Goal: Information Seeking & Learning: Check status

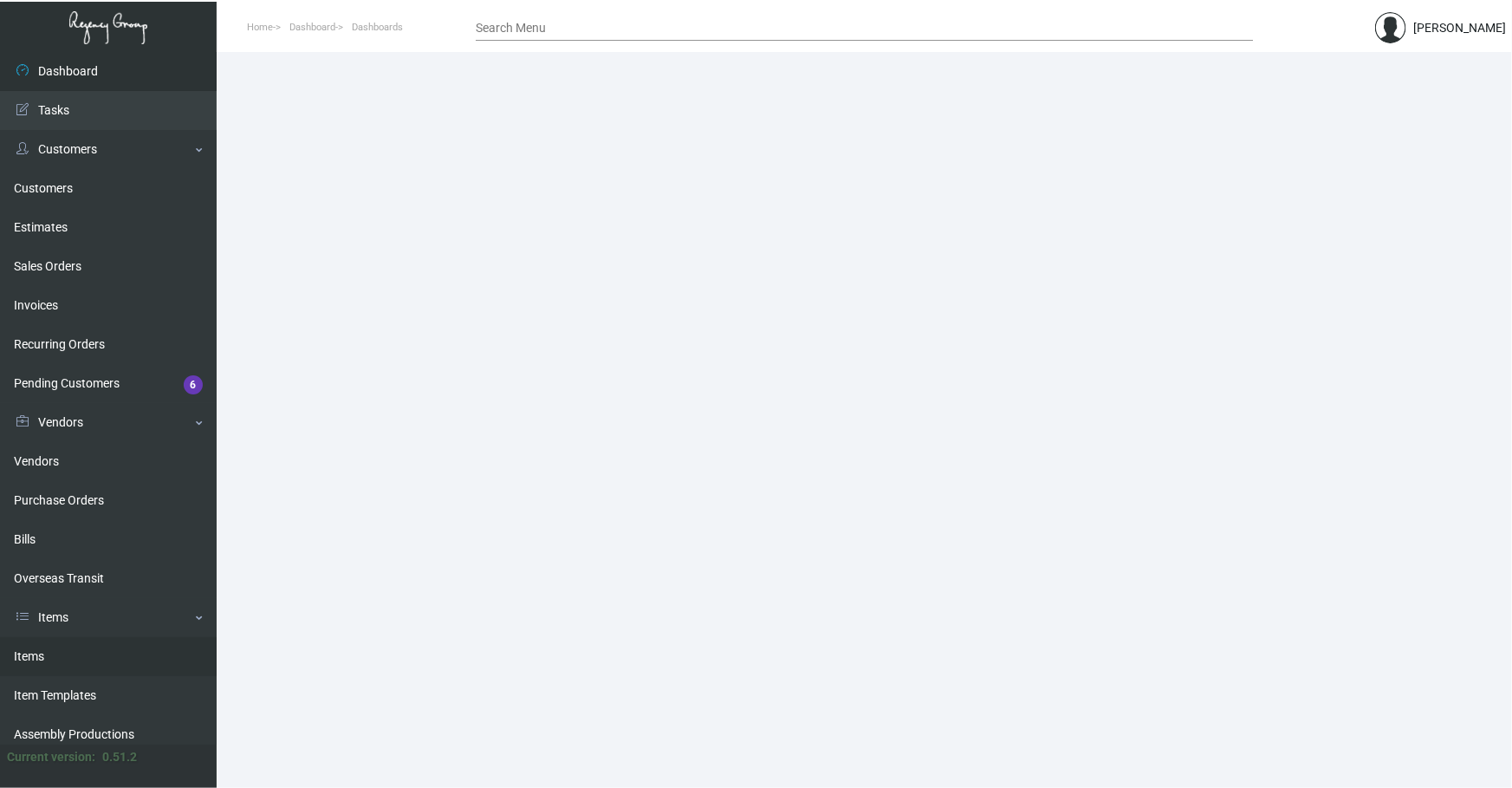
click at [49, 668] on link "Items" at bounding box center [109, 657] width 217 height 39
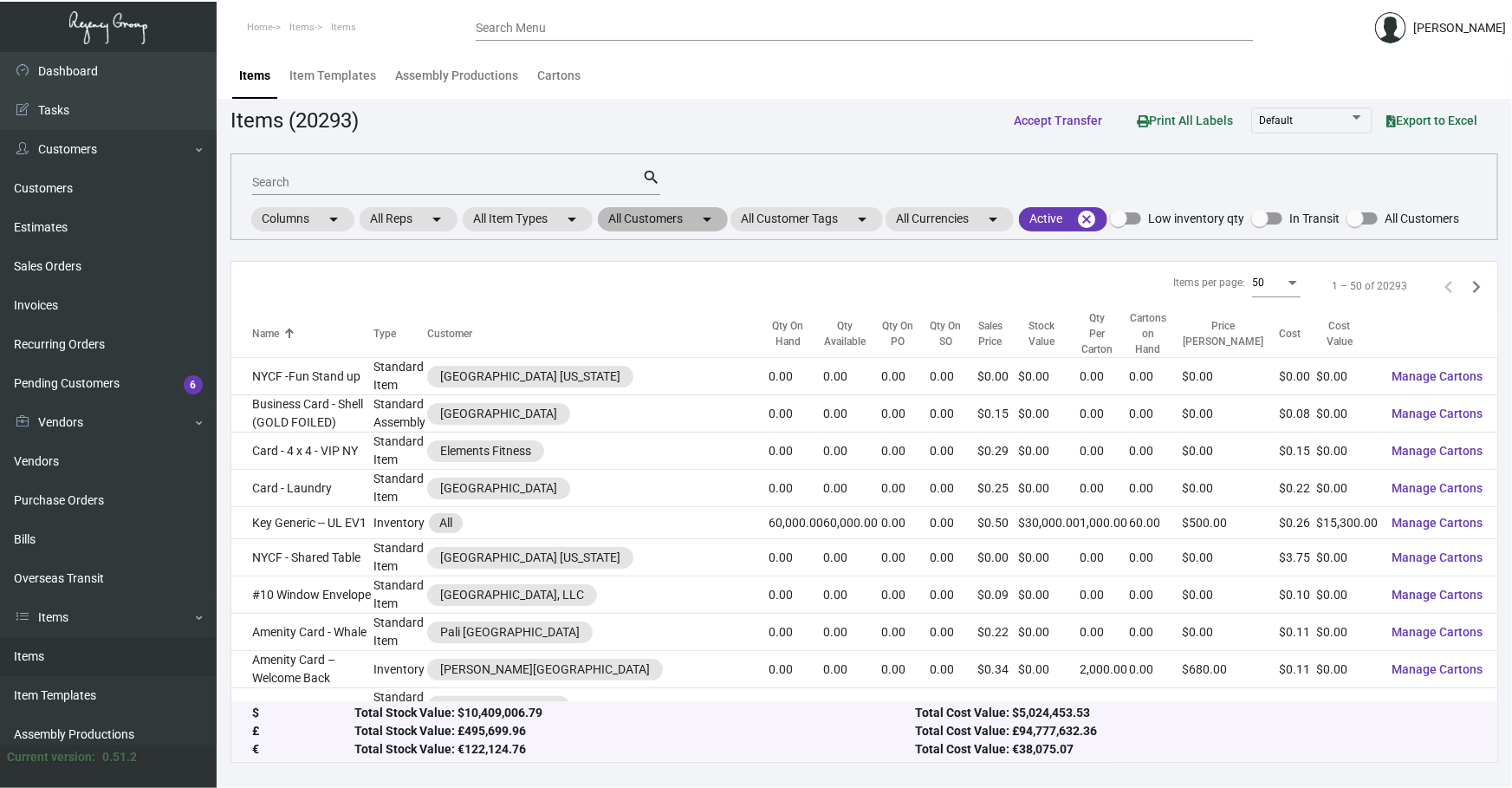
click at [711, 223] on mat-icon "arrow_drop_down" at bounding box center [707, 219] width 21 height 21
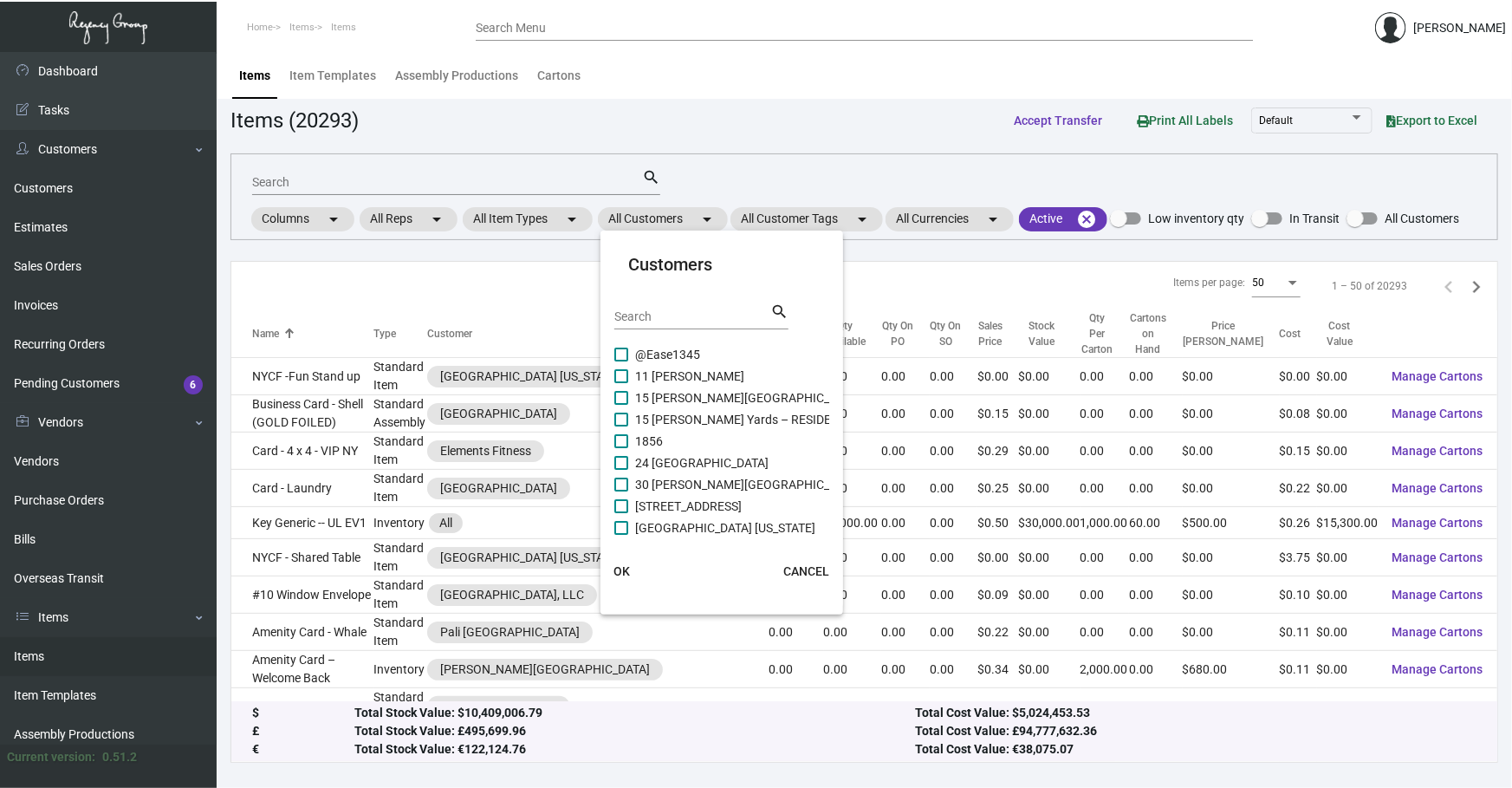
click at [681, 302] on div "Search" at bounding box center [692, 315] width 156 height 27
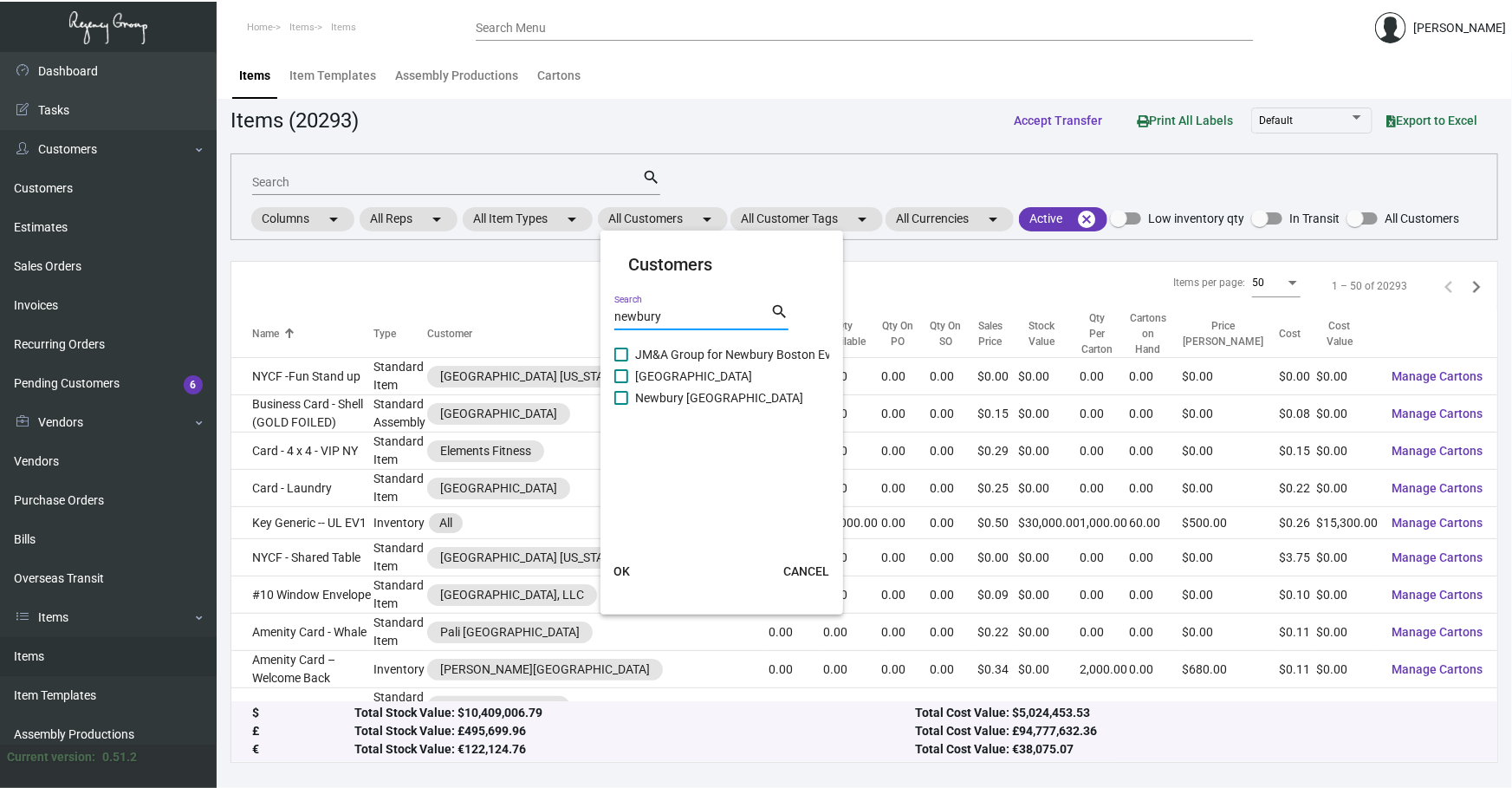
type input "newbury"
click at [656, 398] on span "Newbury [GEOGRAPHIC_DATA]" at bounding box center [720, 398] width 168 height 21
click at [621, 405] on input "Newbury [GEOGRAPHIC_DATA]" at bounding box center [620, 405] width 1 height 1
checkbox input "true"
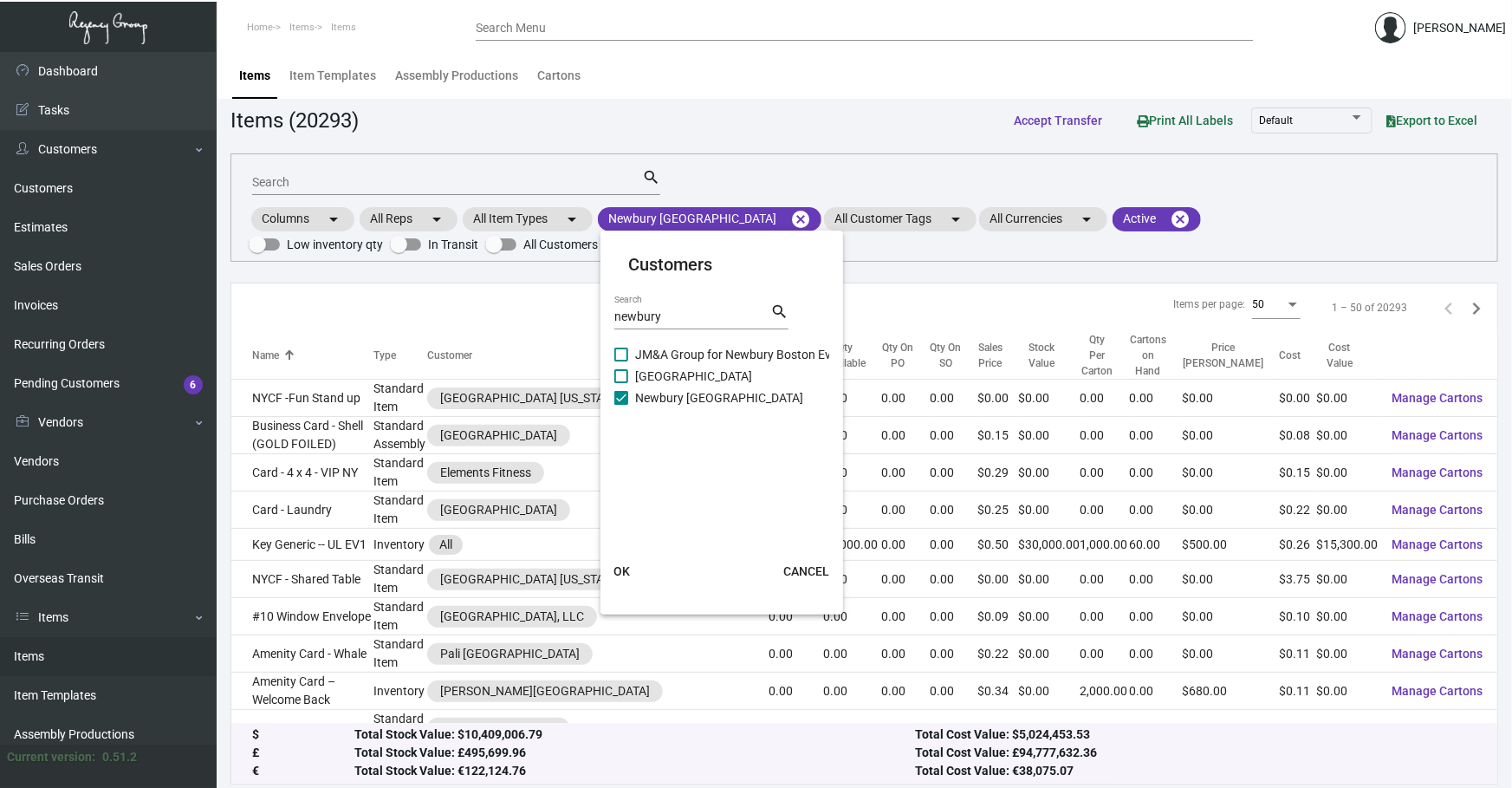
click at [632, 543] on mat-card "Customers newbury Search search JM&A Group for Newbury Boston Event [GEOGRAPHIC…" at bounding box center [721, 422] width 242 height 370
click at [627, 568] on span "OK" at bounding box center [622, 571] width 17 height 14
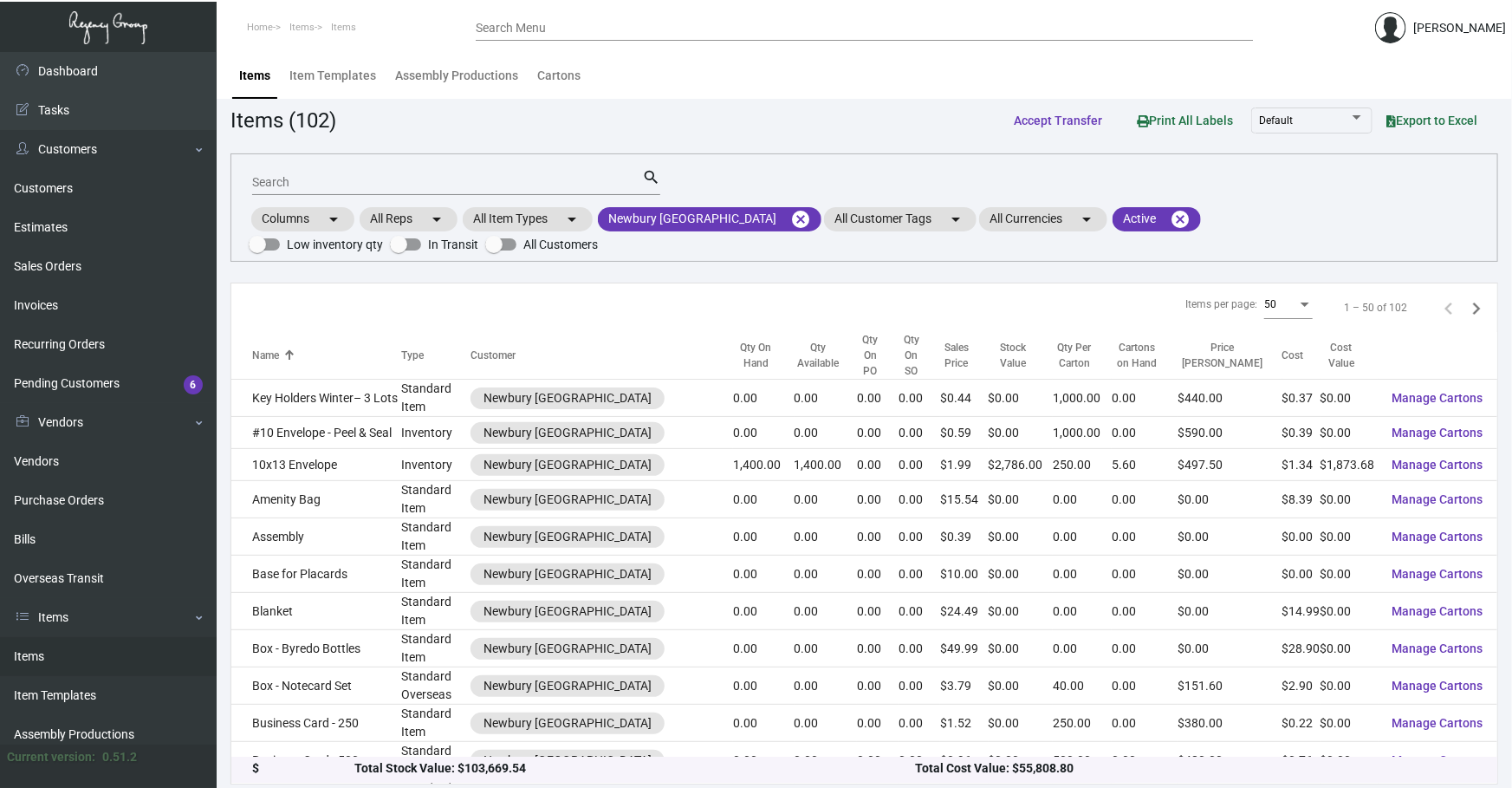
click at [507, 181] on input "Search" at bounding box center [447, 182] width 390 height 14
type input "a"
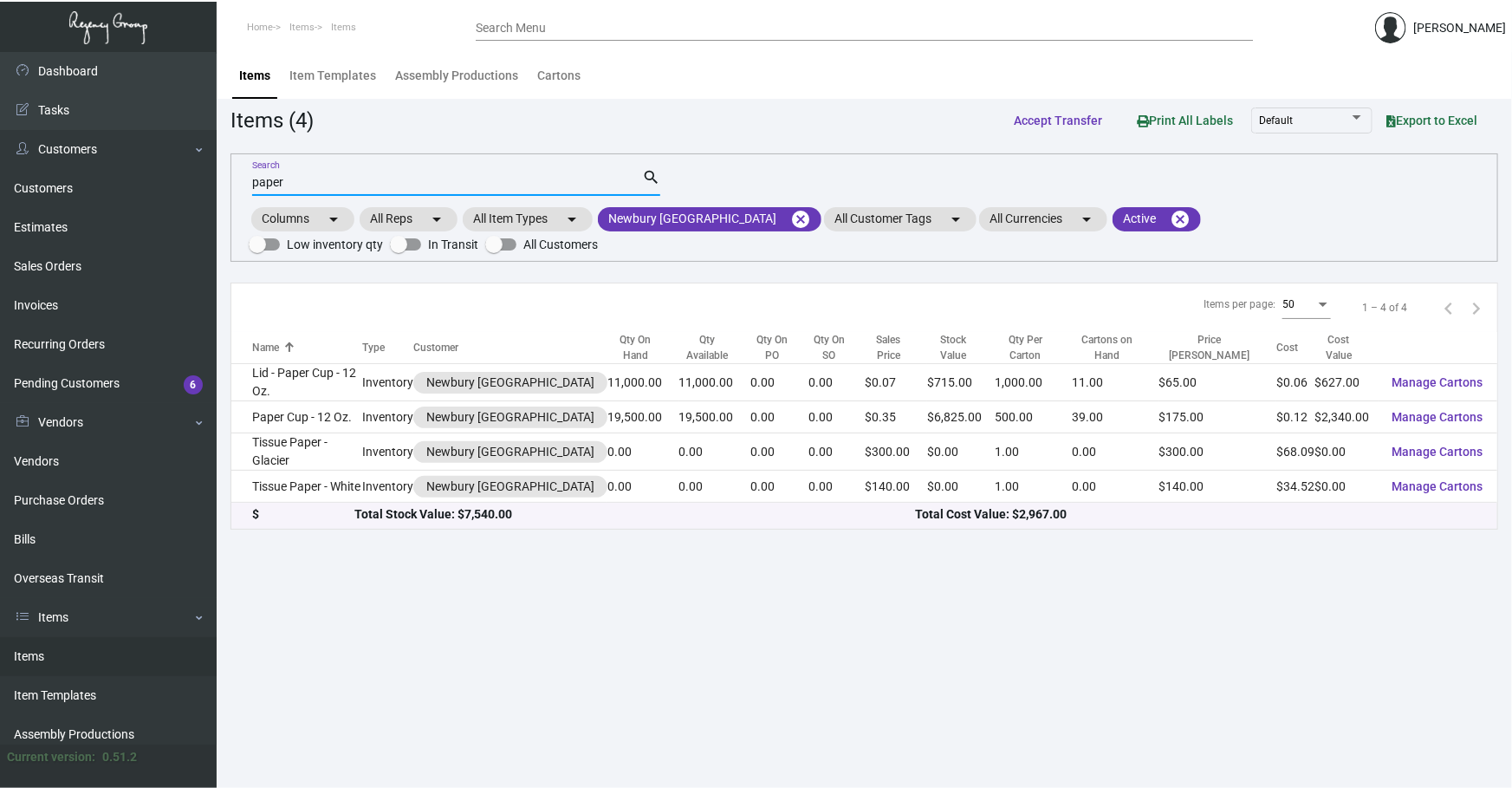
type input "paper"
click at [797, 598] on main "Items Item Templates Assembly Productions Cartons Items (4) Accept Transfer Pri…" at bounding box center [865, 420] width 1296 height 736
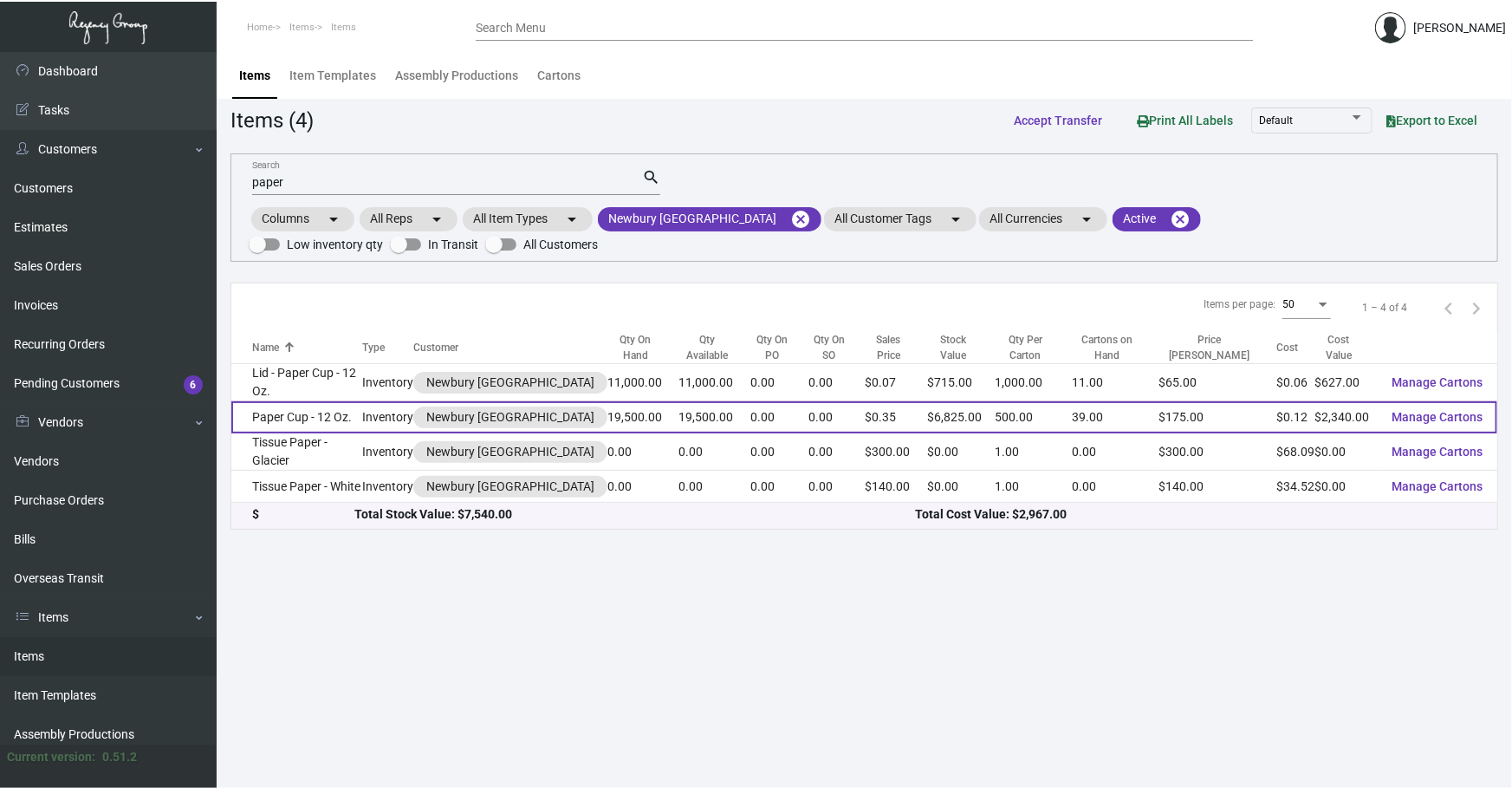
click at [312, 401] on td "Paper Cup - 12 Oz." at bounding box center [297, 417] width 131 height 32
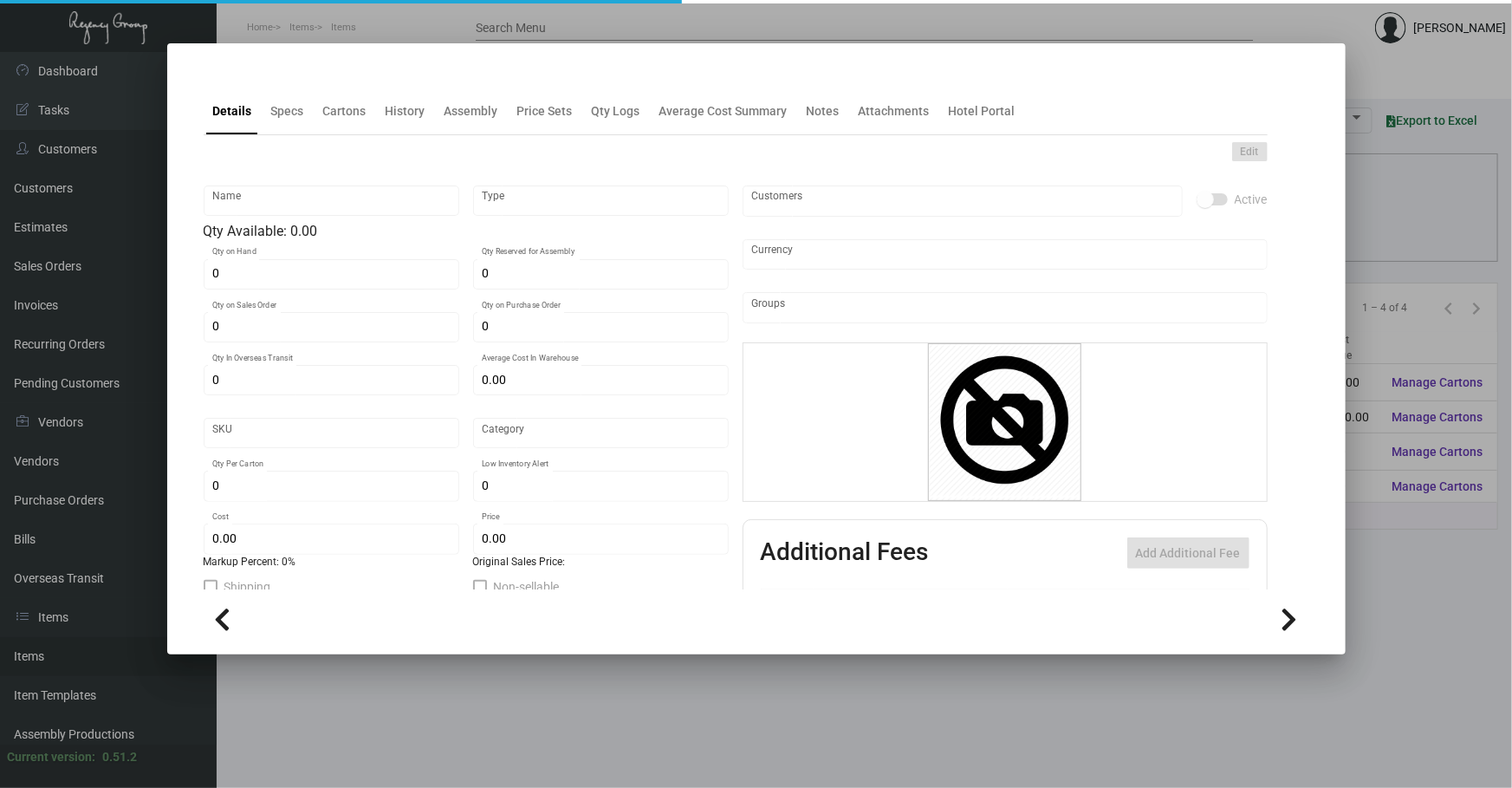
type input "Paper Cup - 12 Oz."
type input "Inventory"
type input "19,500"
type input "$ 0.2176"
type input "Standard"
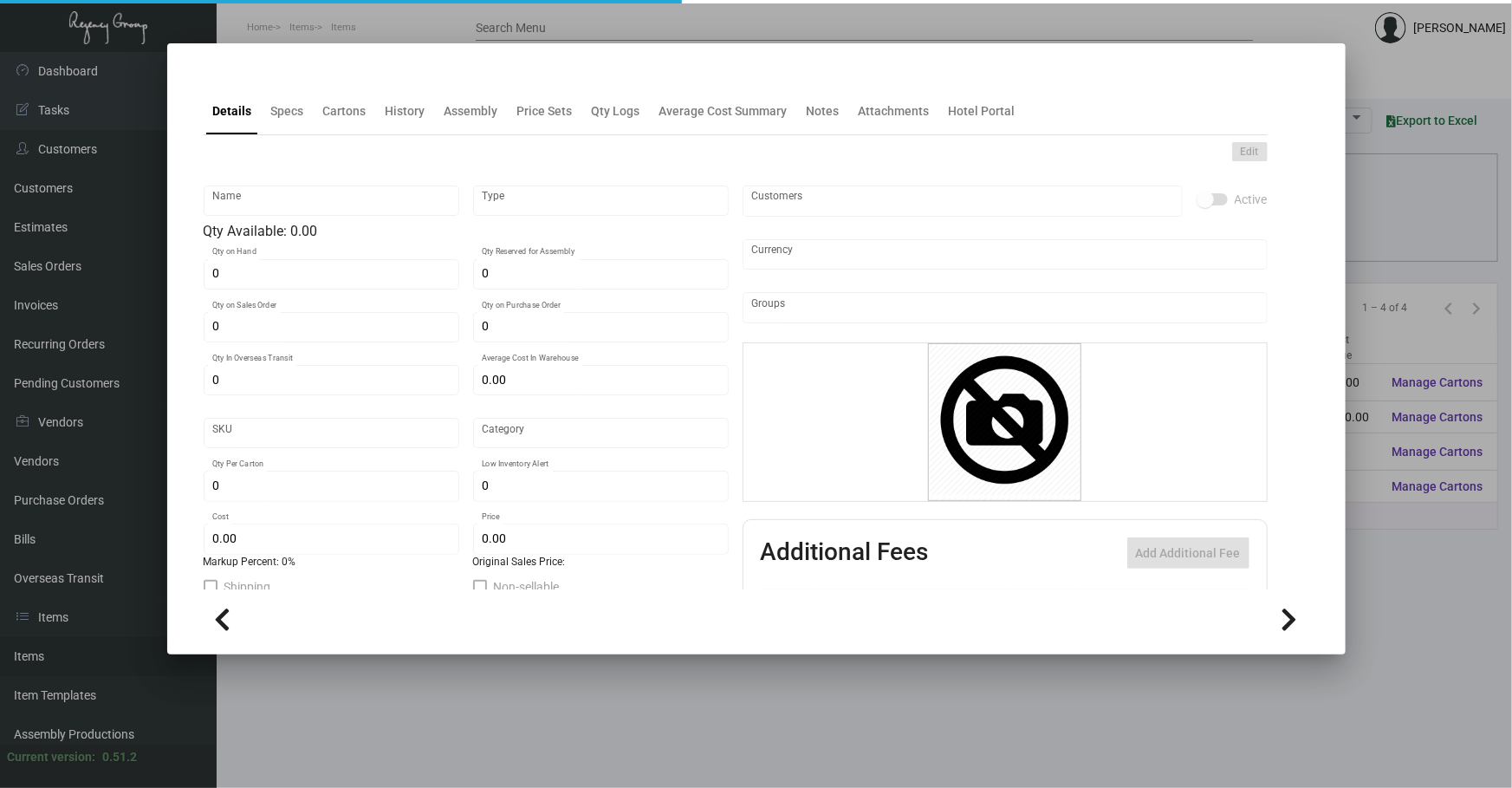
type input "500"
type input "$ 0.12"
type input "$ 0.35"
checkbox input "true"
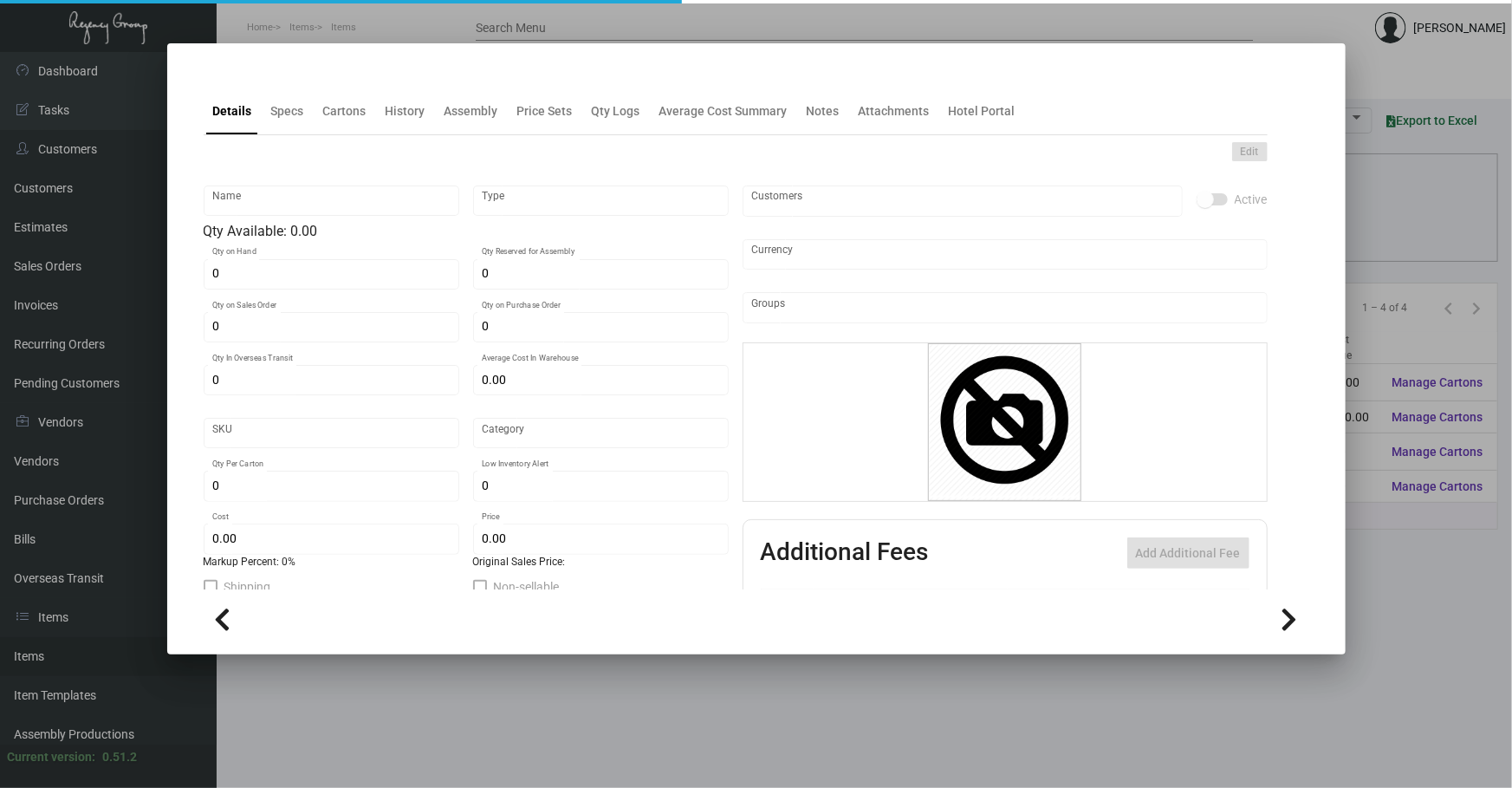
type input "United States Dollar $"
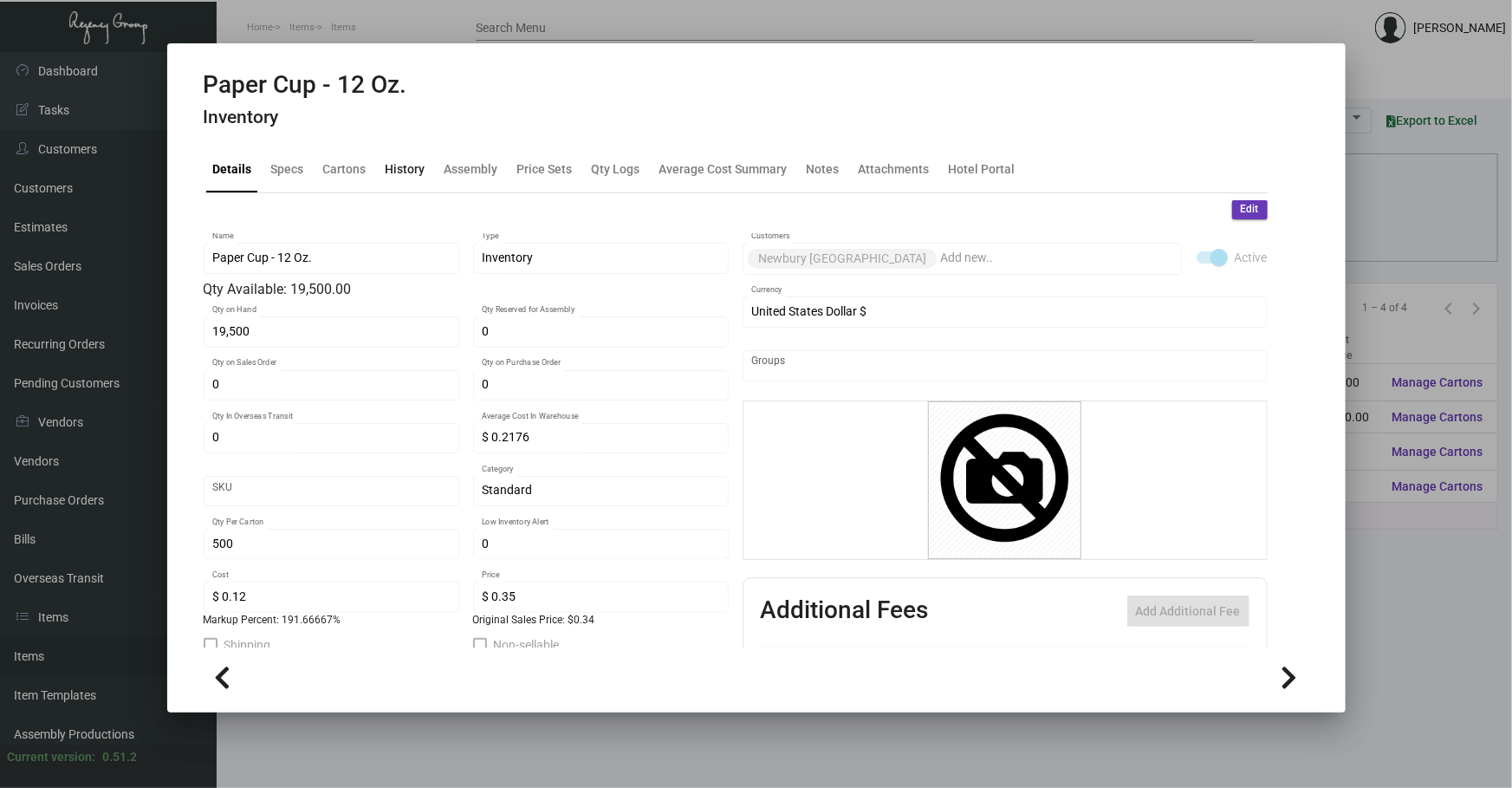
click at [409, 156] on div "History" at bounding box center [405, 168] width 53 height 41
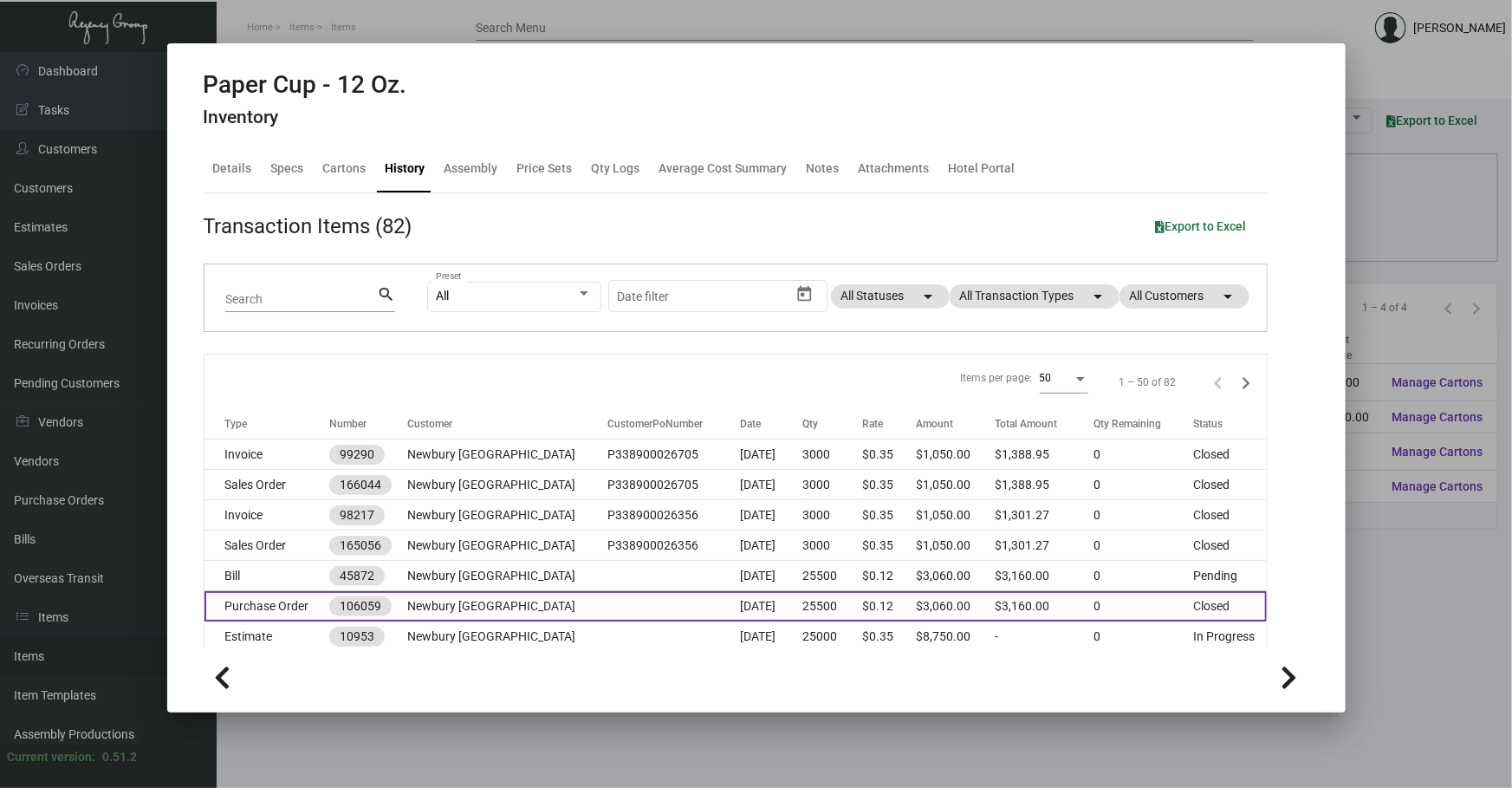
click at [502, 601] on td "Newbury [GEOGRAPHIC_DATA]" at bounding box center [507, 606] width 200 height 30
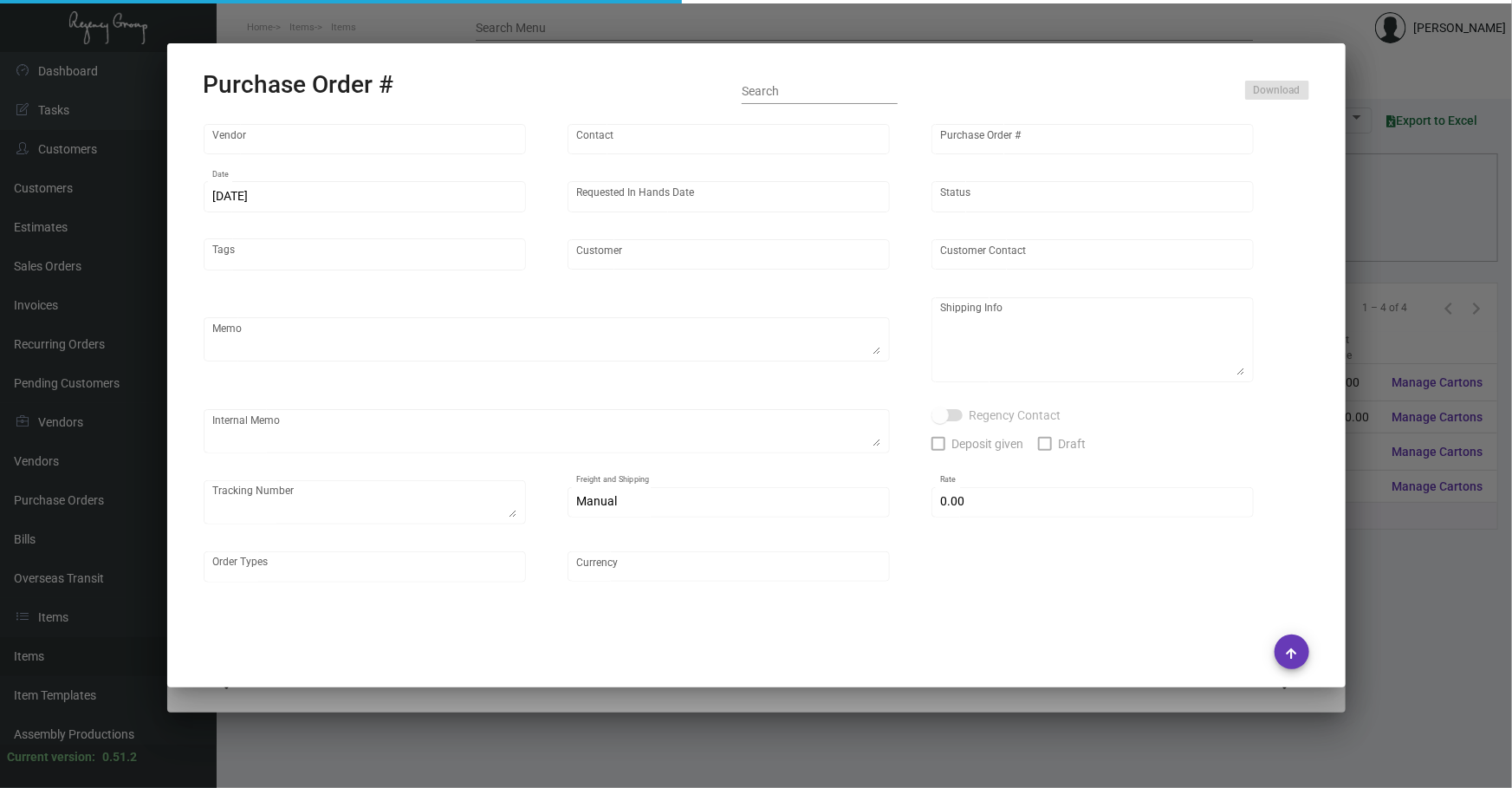
type input "Unicup International Inc."
type input "[PERSON_NAME]"
type input "106059"
type input "[DATE]"
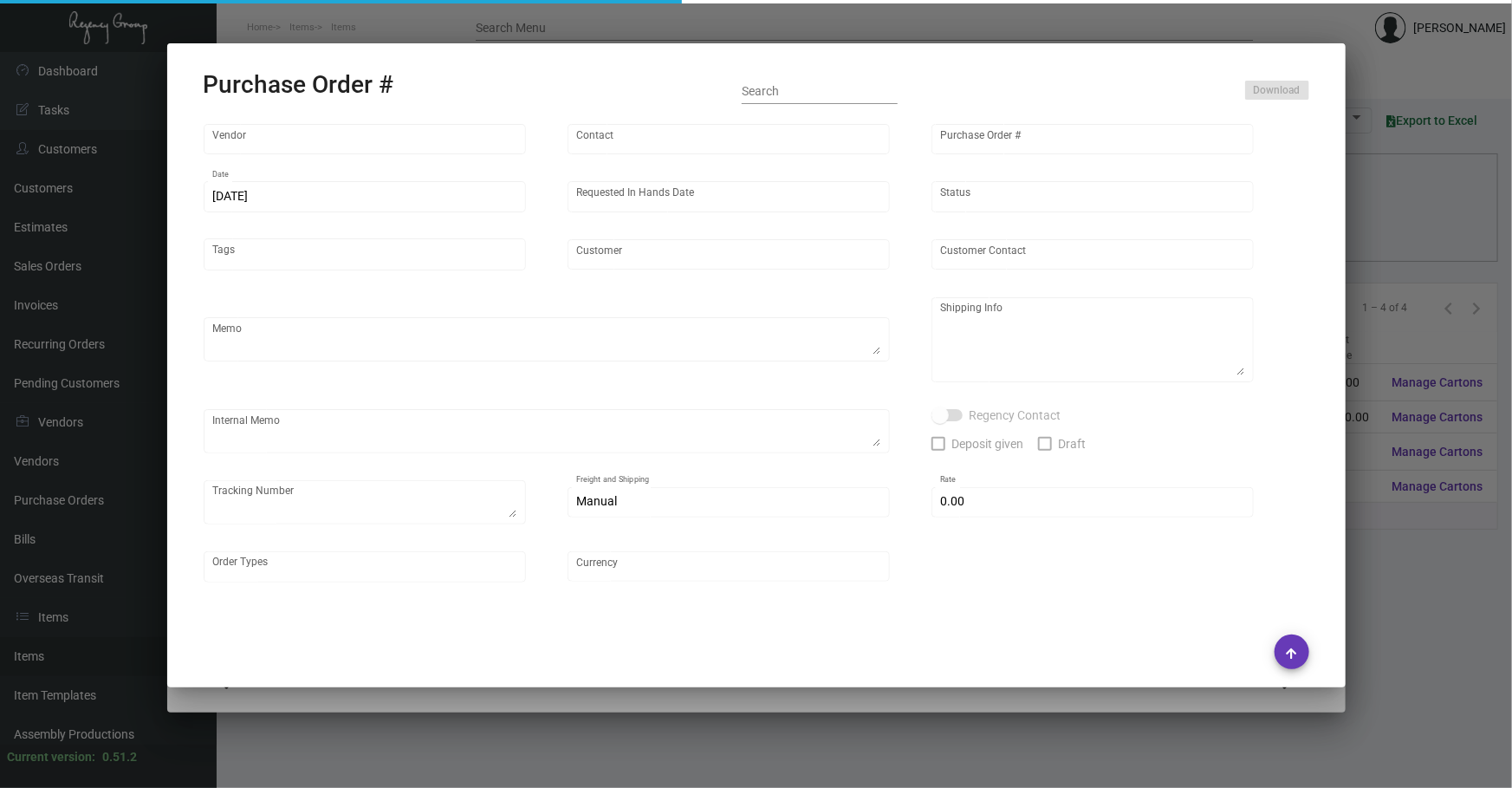
type input "Newbury [GEOGRAPHIC_DATA]"
type textarea "COATED Cup."
type textarea "Regency Group NJ - [PERSON_NAME] [STREET_ADDRESS]"
checkbox input "true"
type input "$ 0.00"
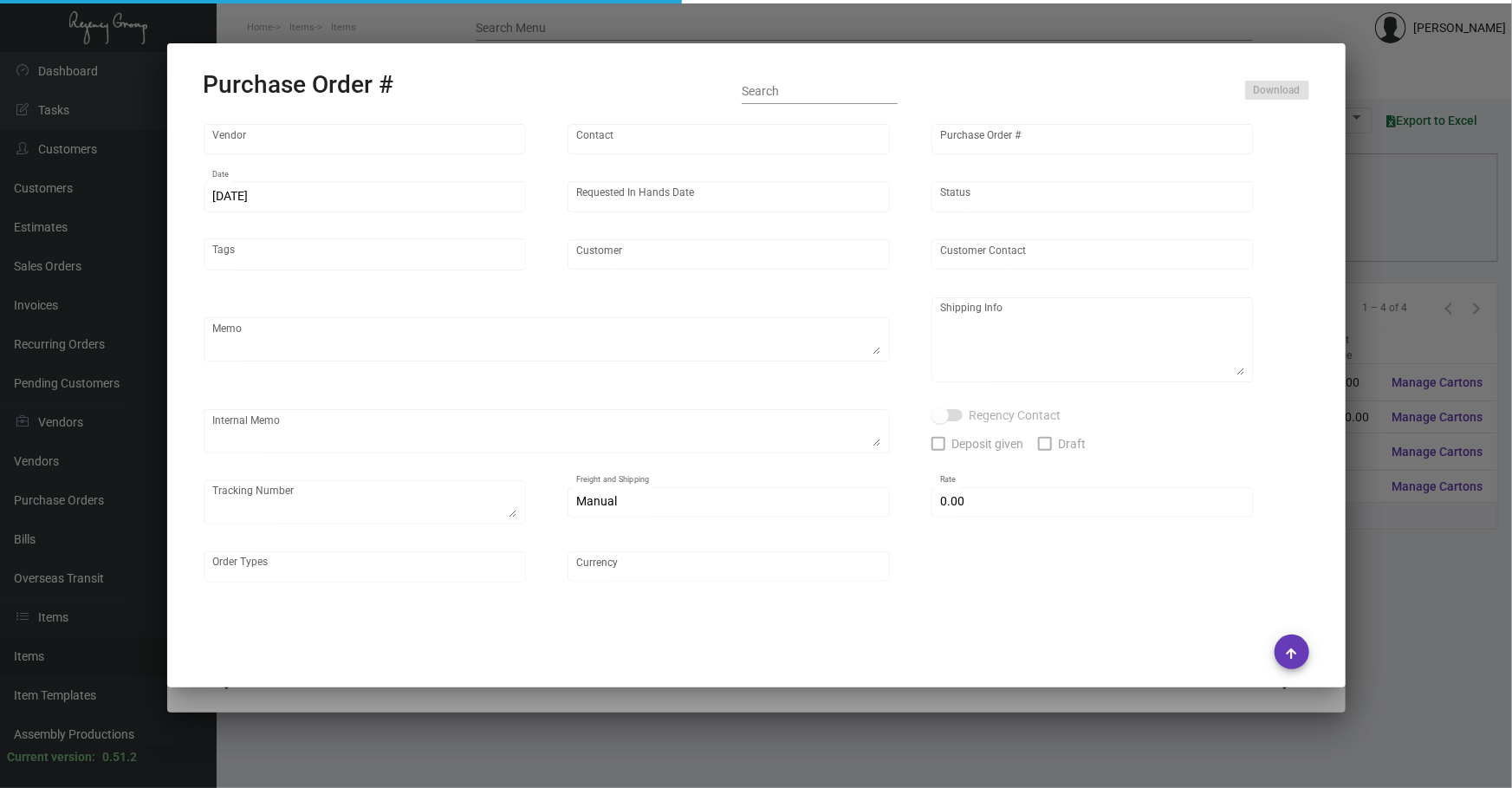
type input "United States Dollar $"
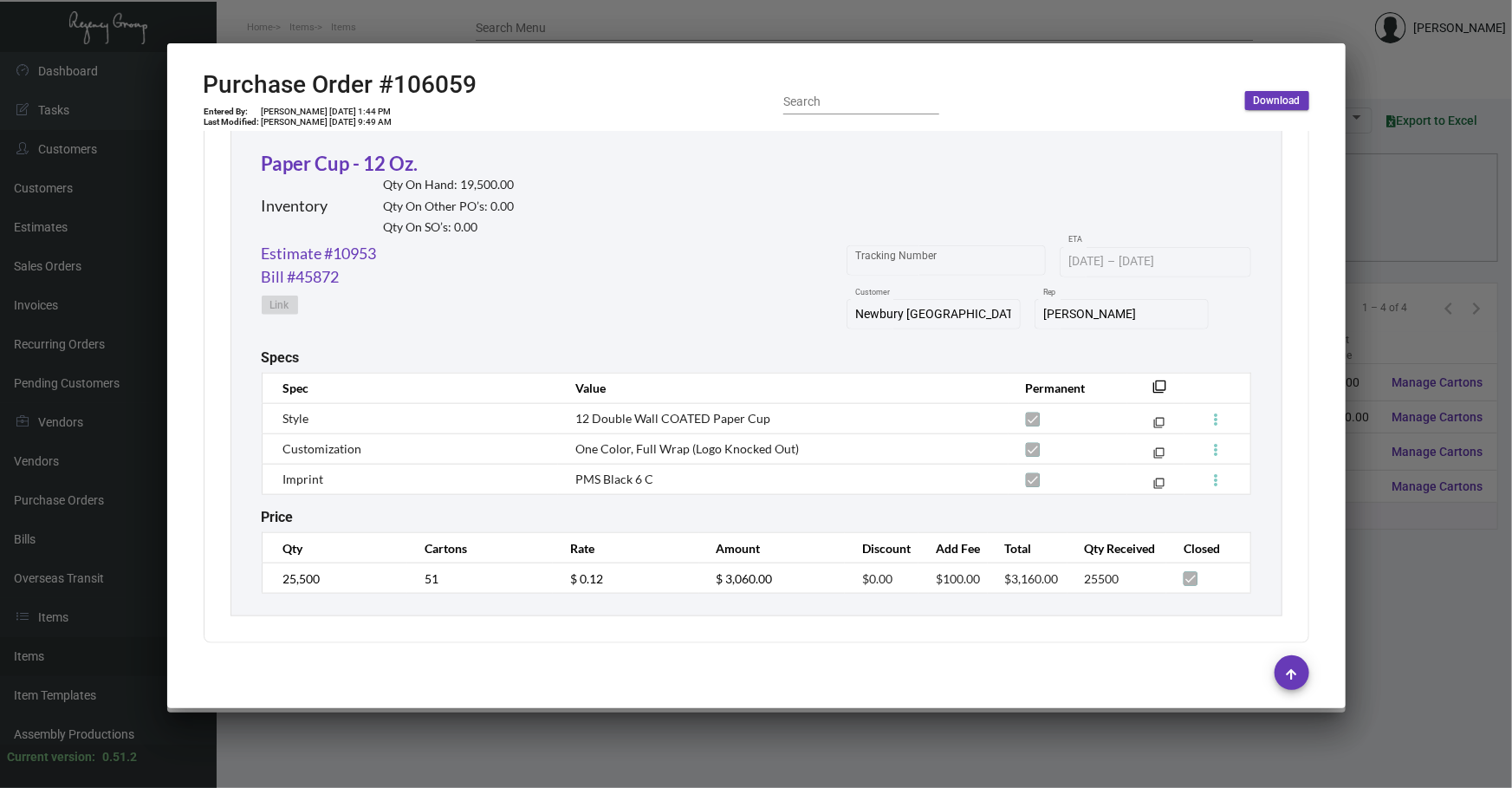
scroll to position [820, 0]
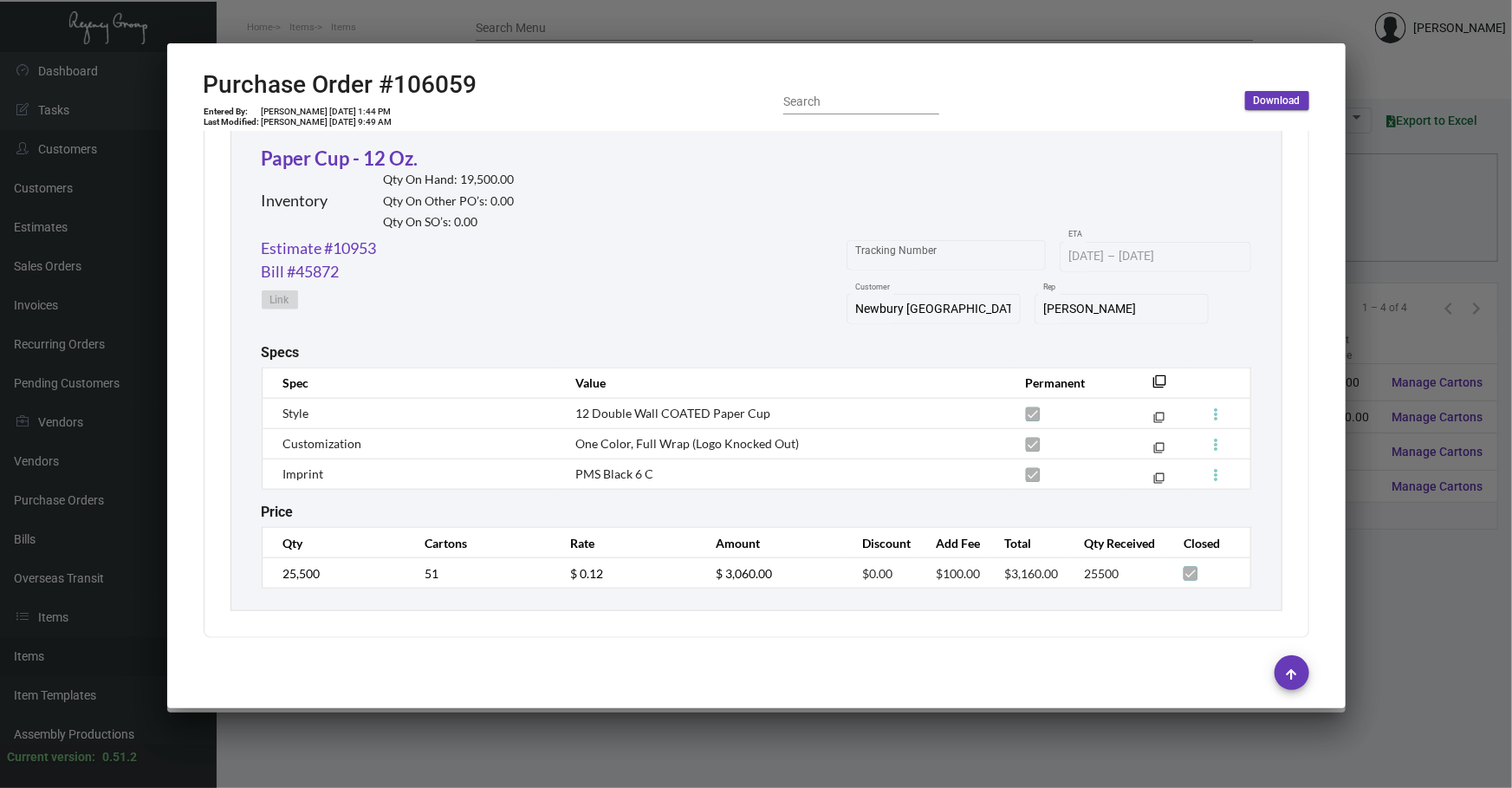
click at [519, 675] on div at bounding box center [756, 394] width 1512 height 788
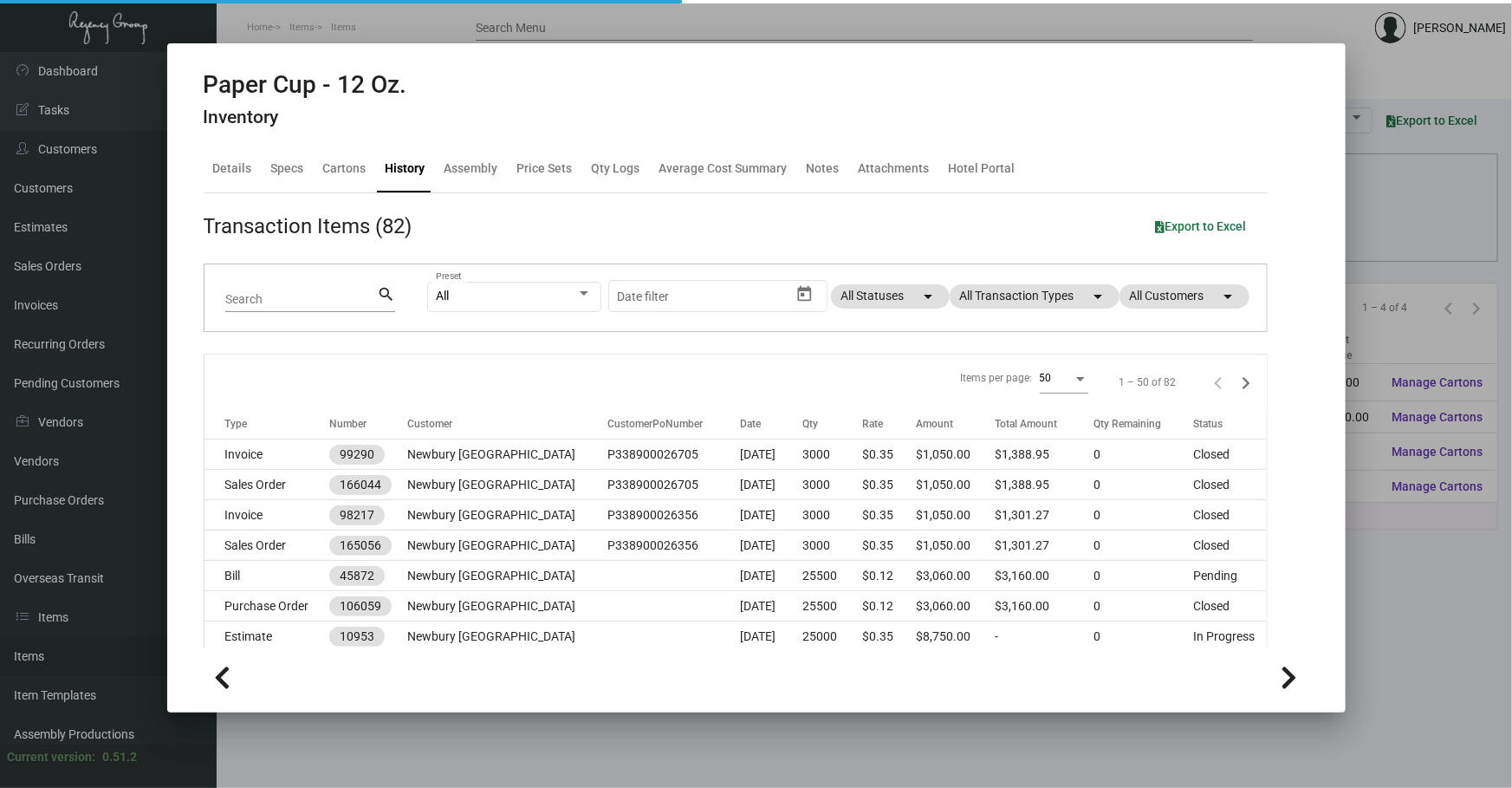
click at [519, 675] on div at bounding box center [756, 394] width 1512 height 788
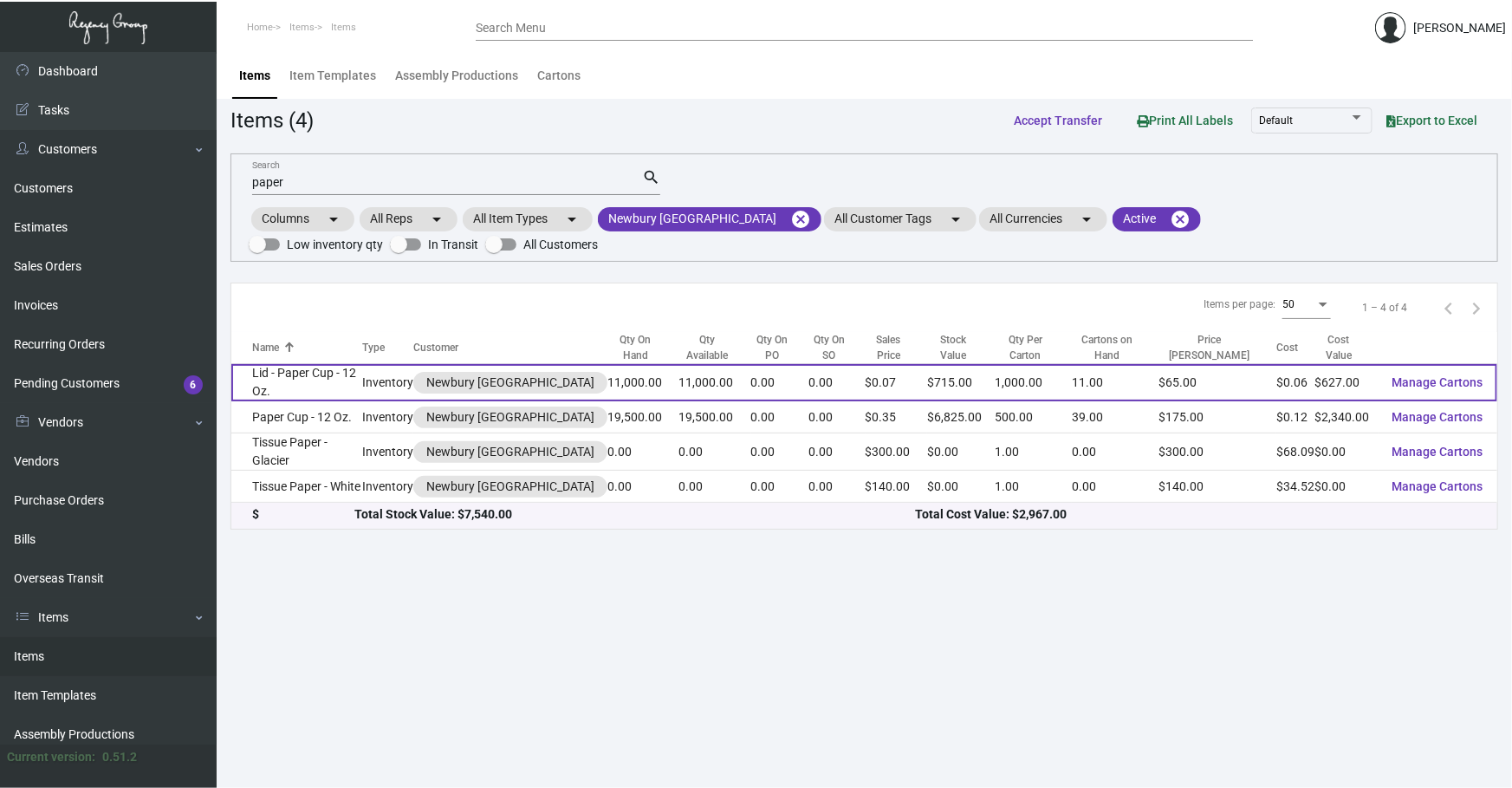
click at [329, 364] on td "Lid - Paper Cup - 12 Oz." at bounding box center [297, 383] width 131 height 37
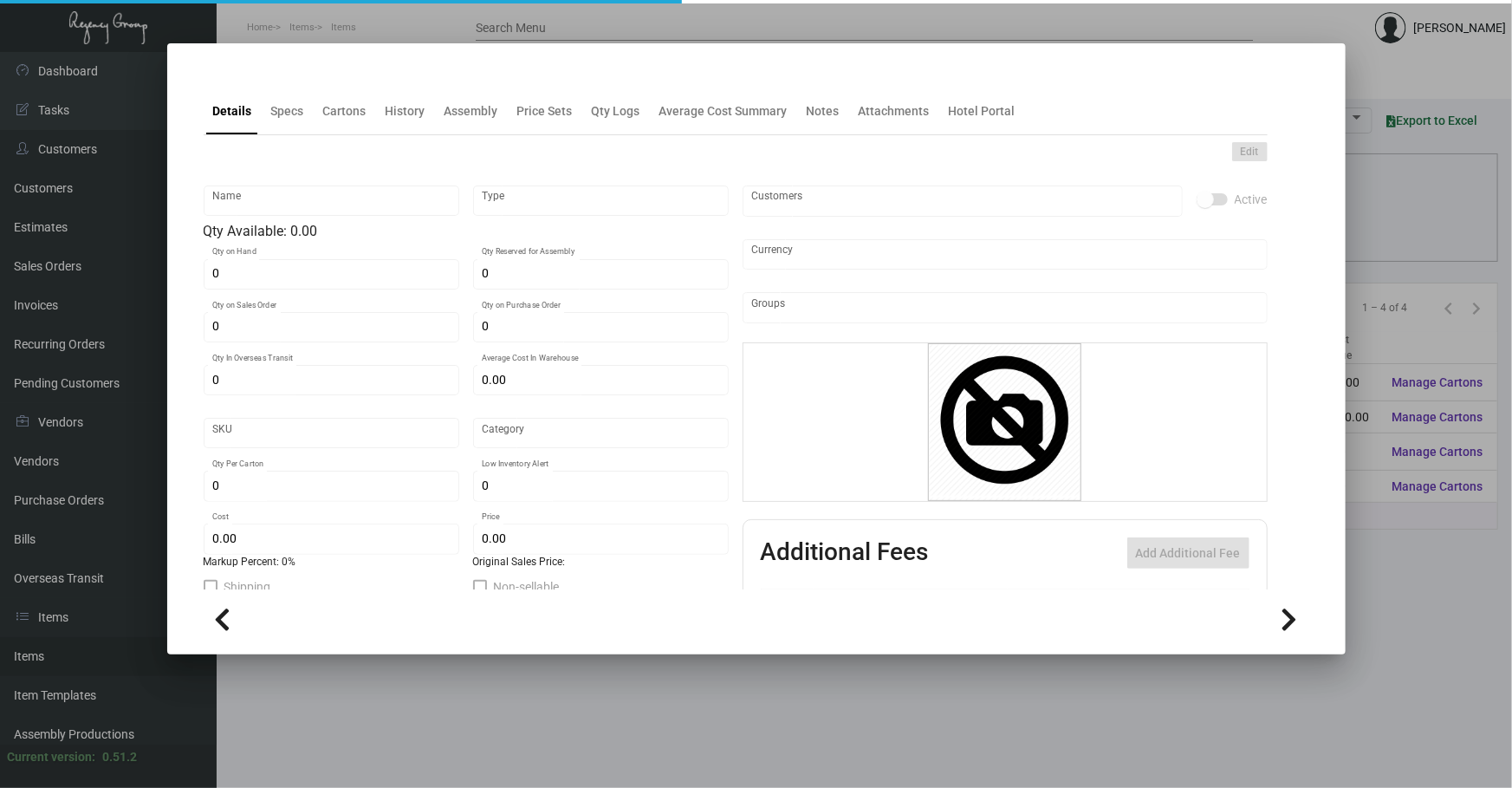
type input "Lid - Paper Cup - 12 Oz."
type input "Inventory"
type input "11,000"
type input "$ 0.2176"
type input "Standard"
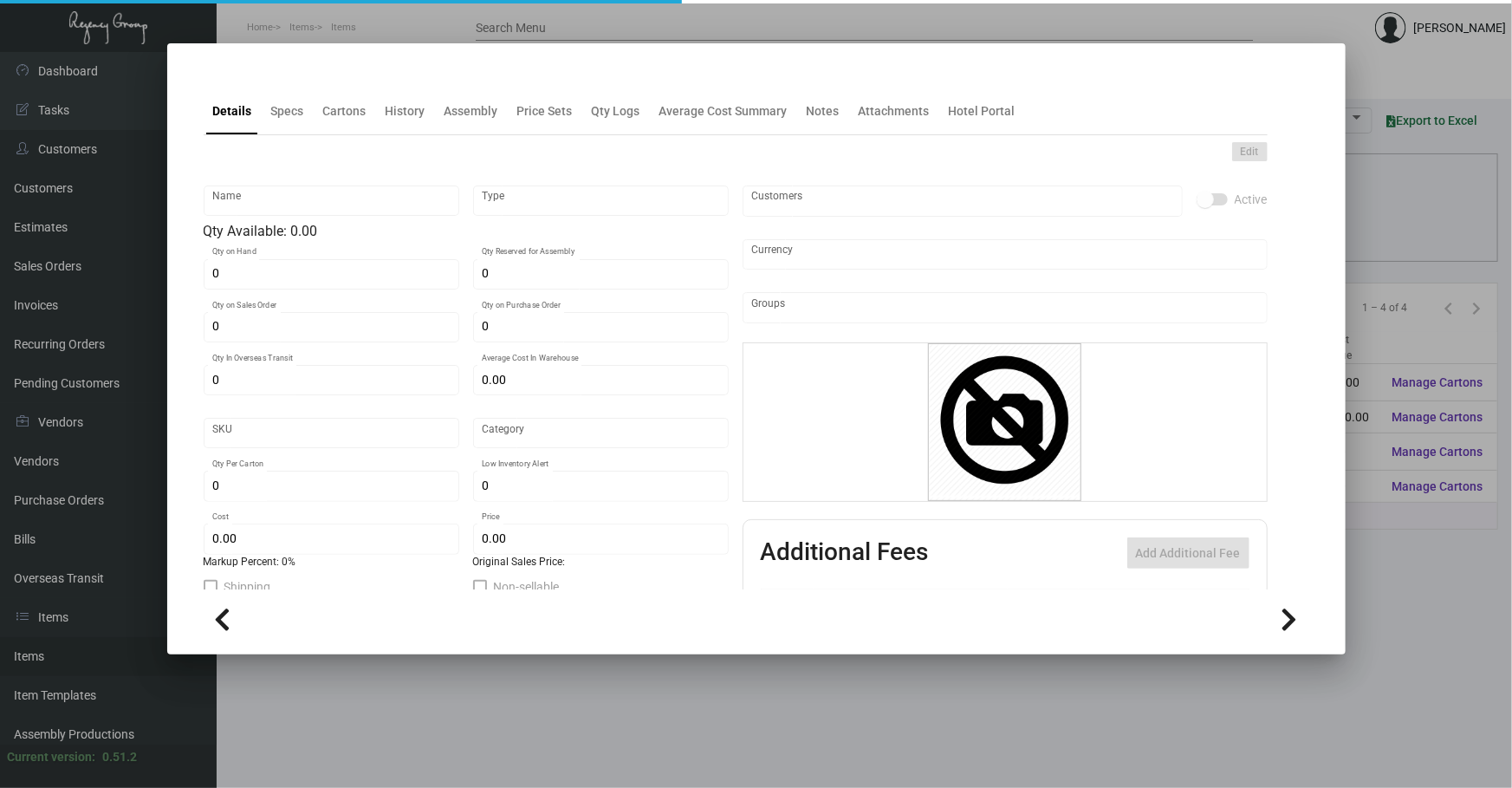
type input "1,000"
type input "$ 0.057"
type input "$ 0.065"
checkbox input "true"
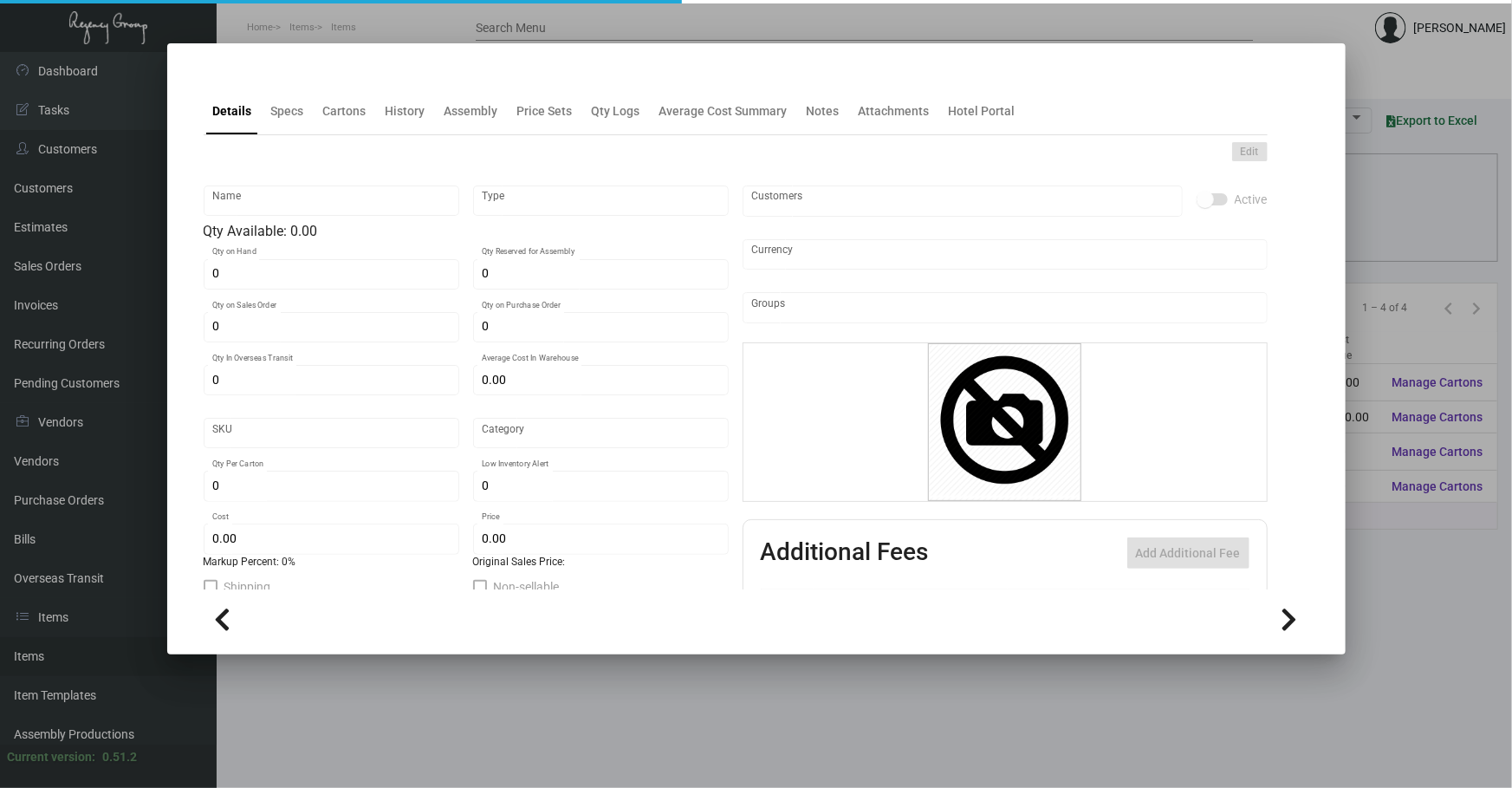
type input "United States Dollar $"
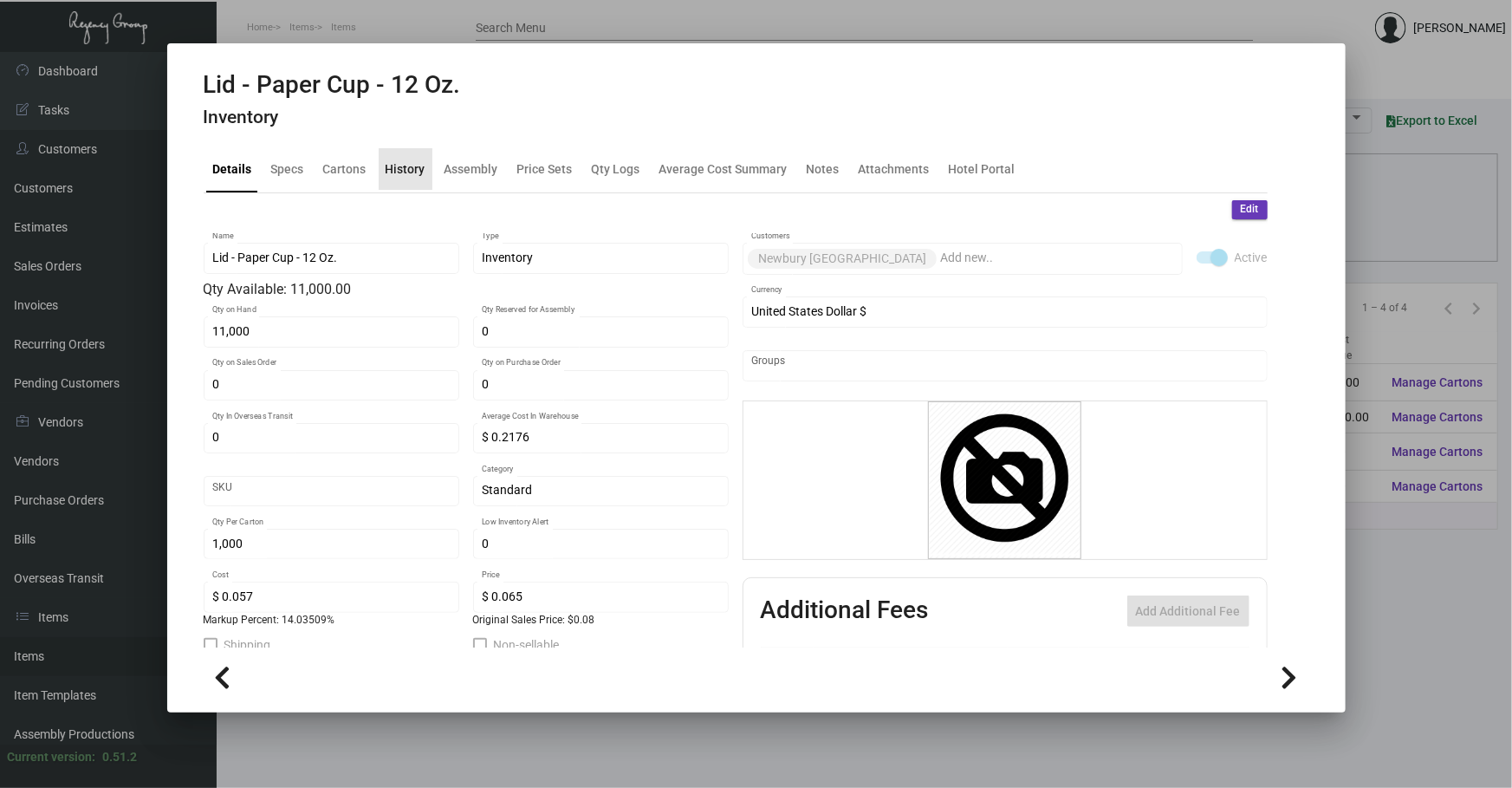
click at [408, 169] on div "History" at bounding box center [405, 168] width 40 height 18
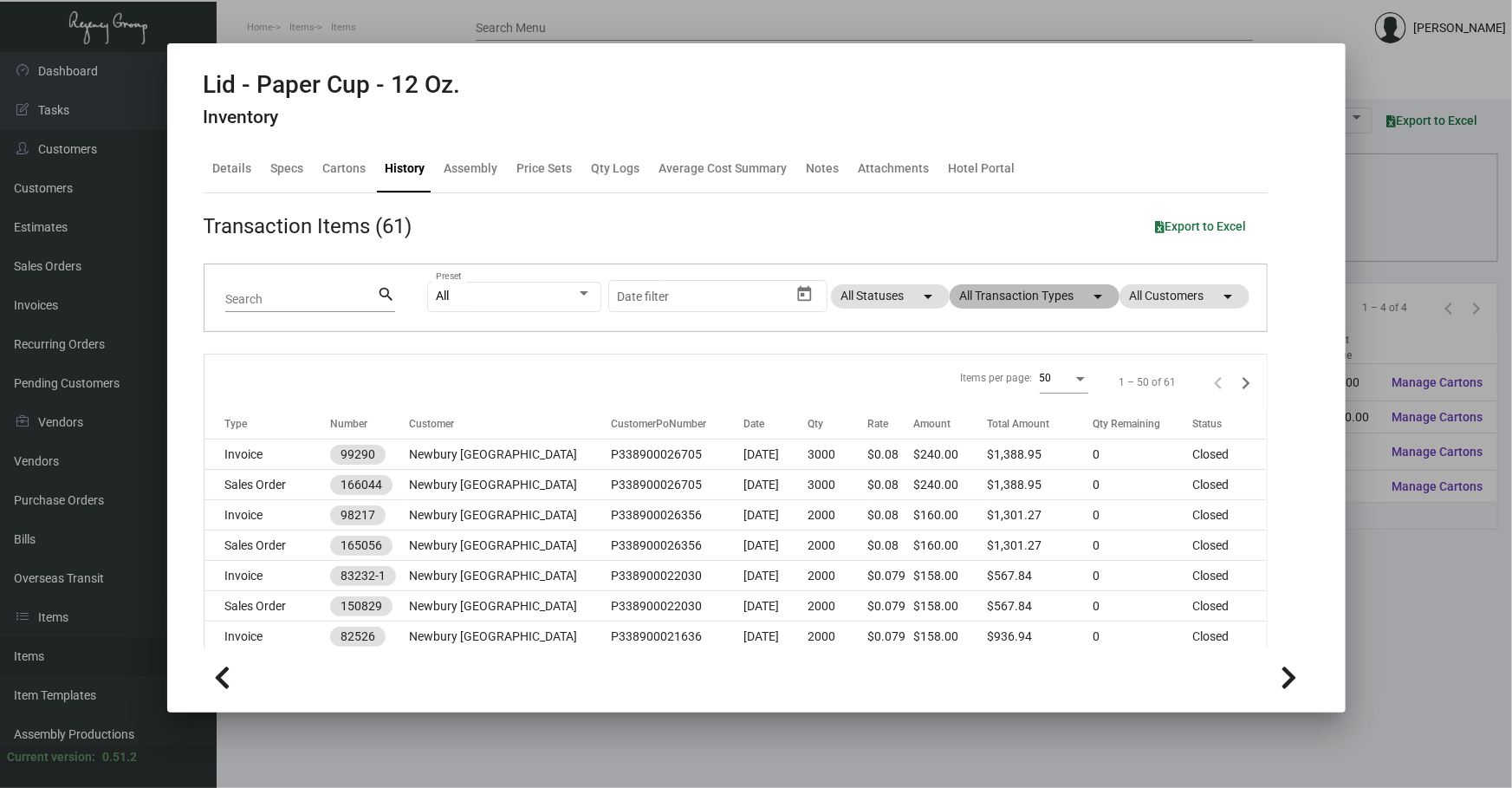
click at [797, 297] on mat-chip "All Transaction Types arrow_drop_down" at bounding box center [1035, 297] width 170 height 24
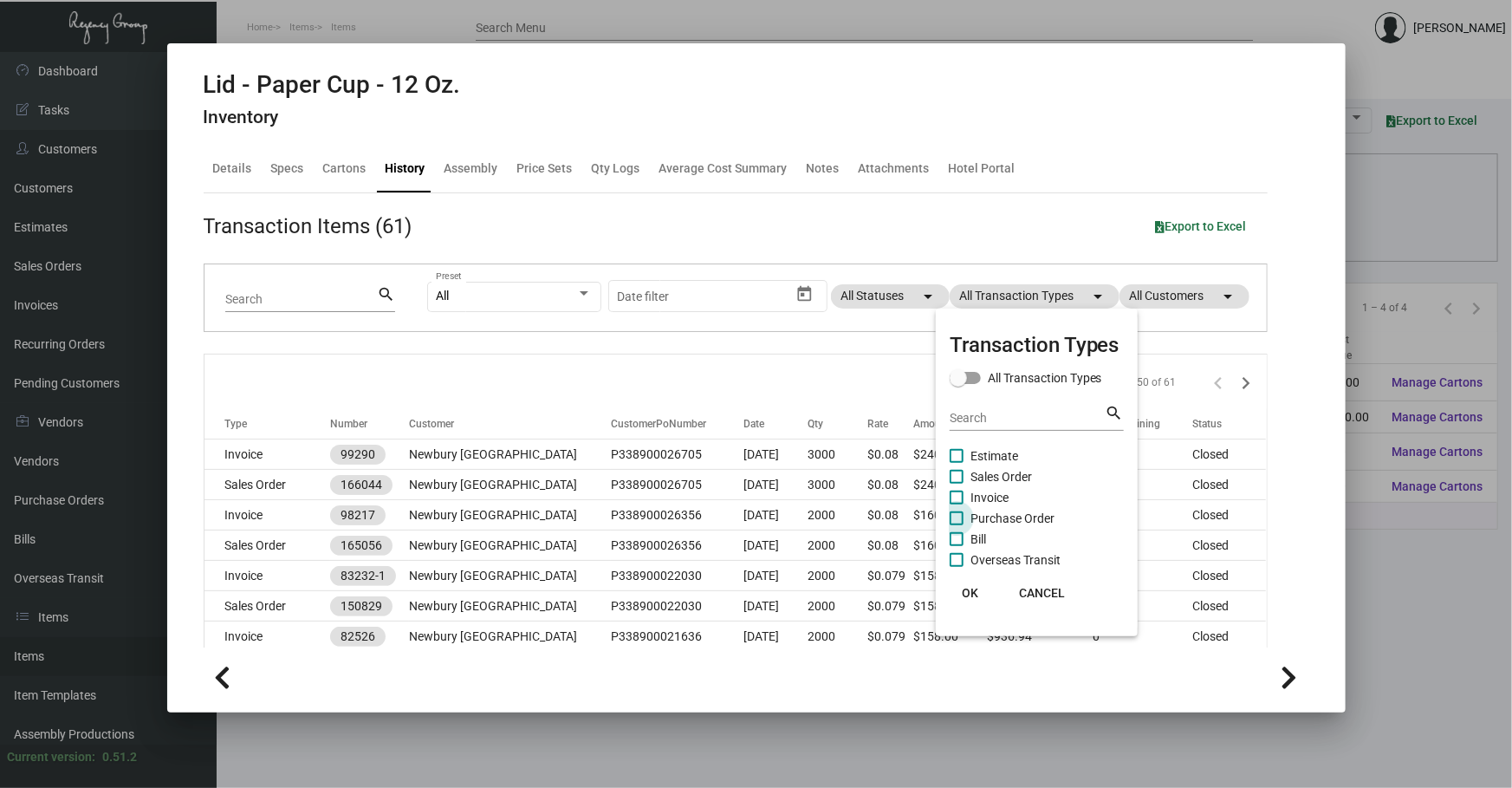
click at [797, 518] on span "Purchase Order" at bounding box center [1012, 518] width 84 height 21
click at [797, 525] on input "Purchase Order" at bounding box center [956, 525] width 1 height 1
checkbox input "true"
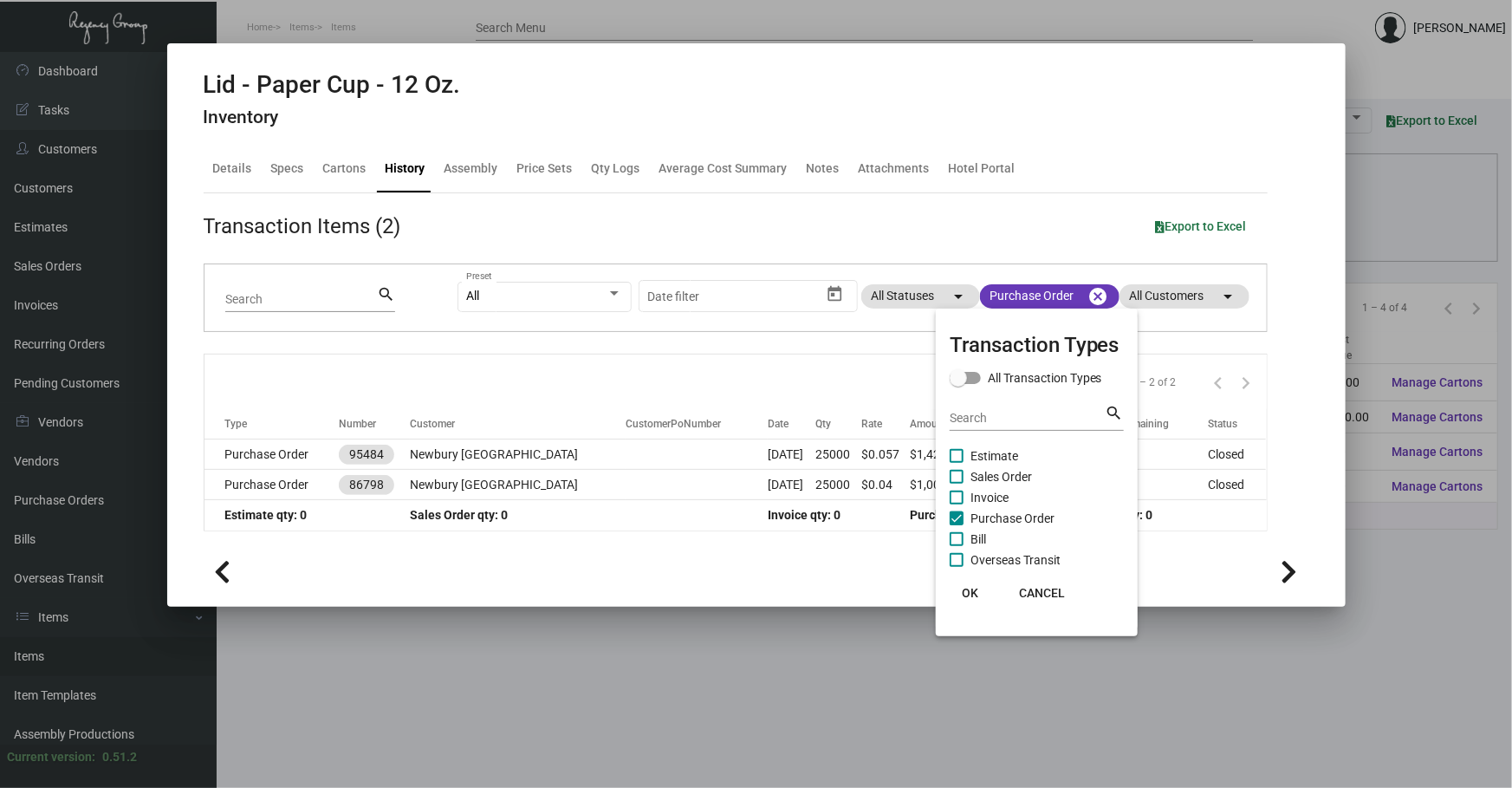
click at [543, 461] on div at bounding box center [756, 394] width 1512 height 788
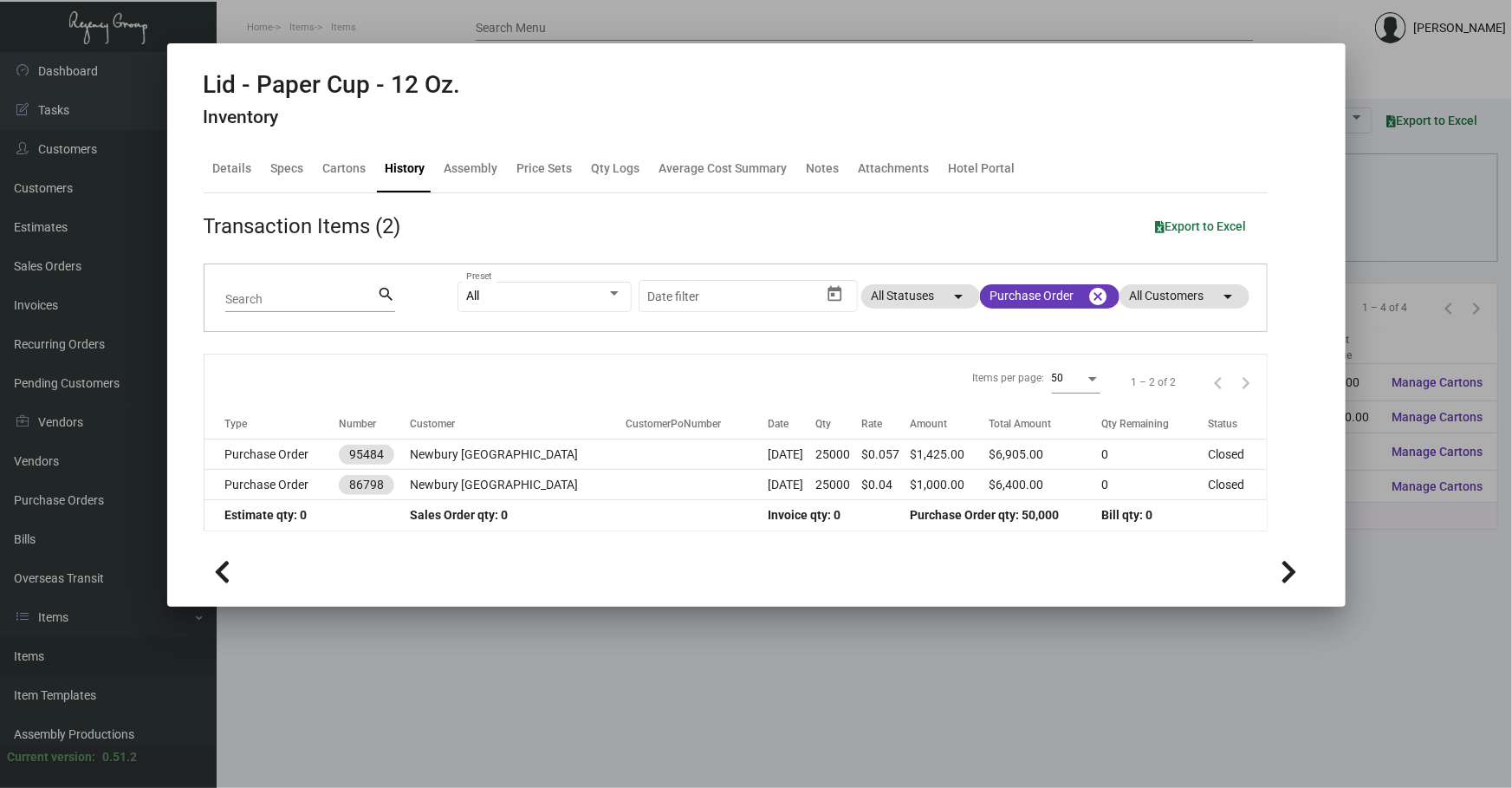
click at [626, 461] on td at bounding box center [697, 455] width 142 height 30
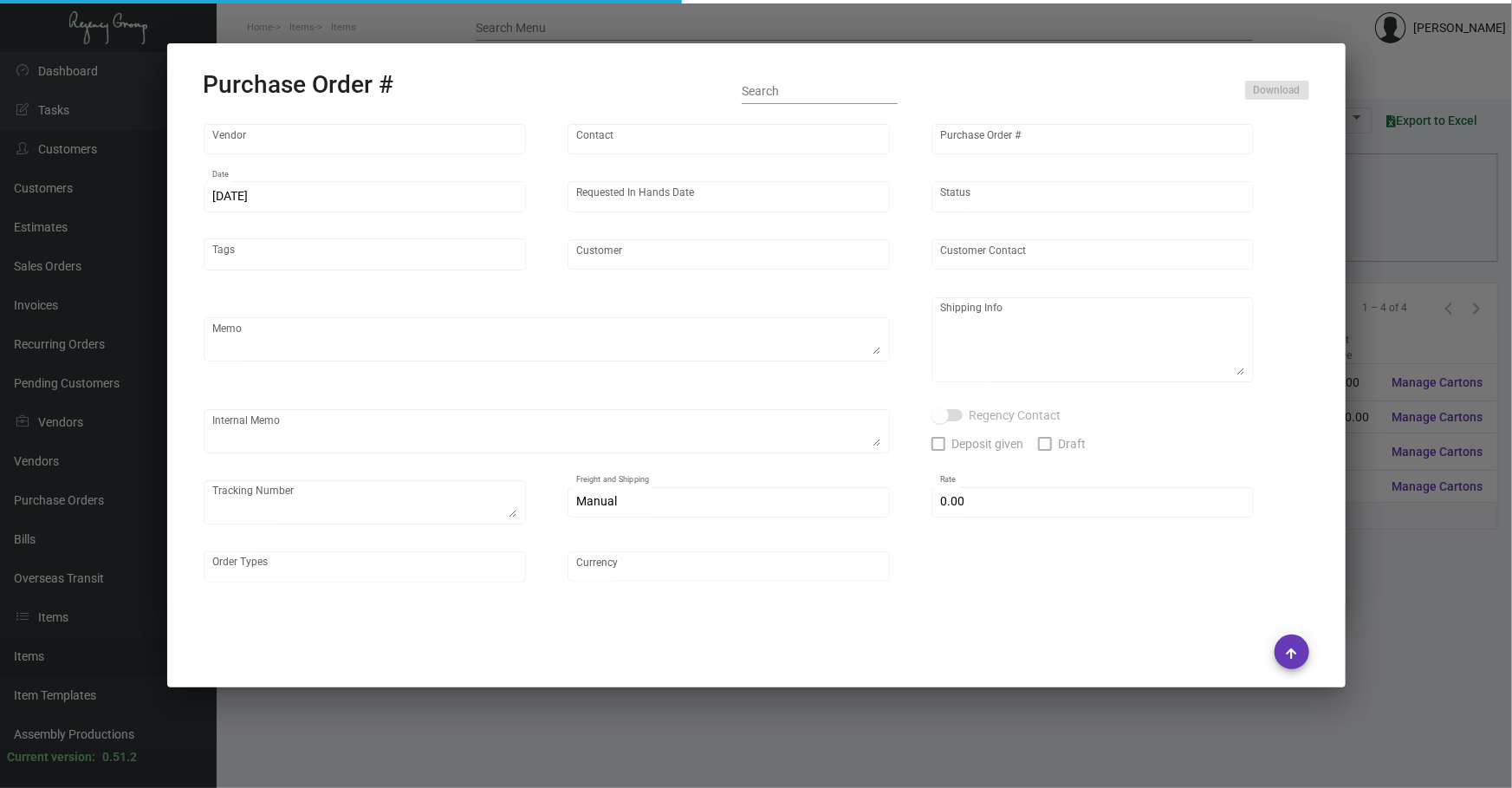
type input "Radix Branding Solutions"
type input "Order Entry"
type input "95484"
type input "[DATE]"
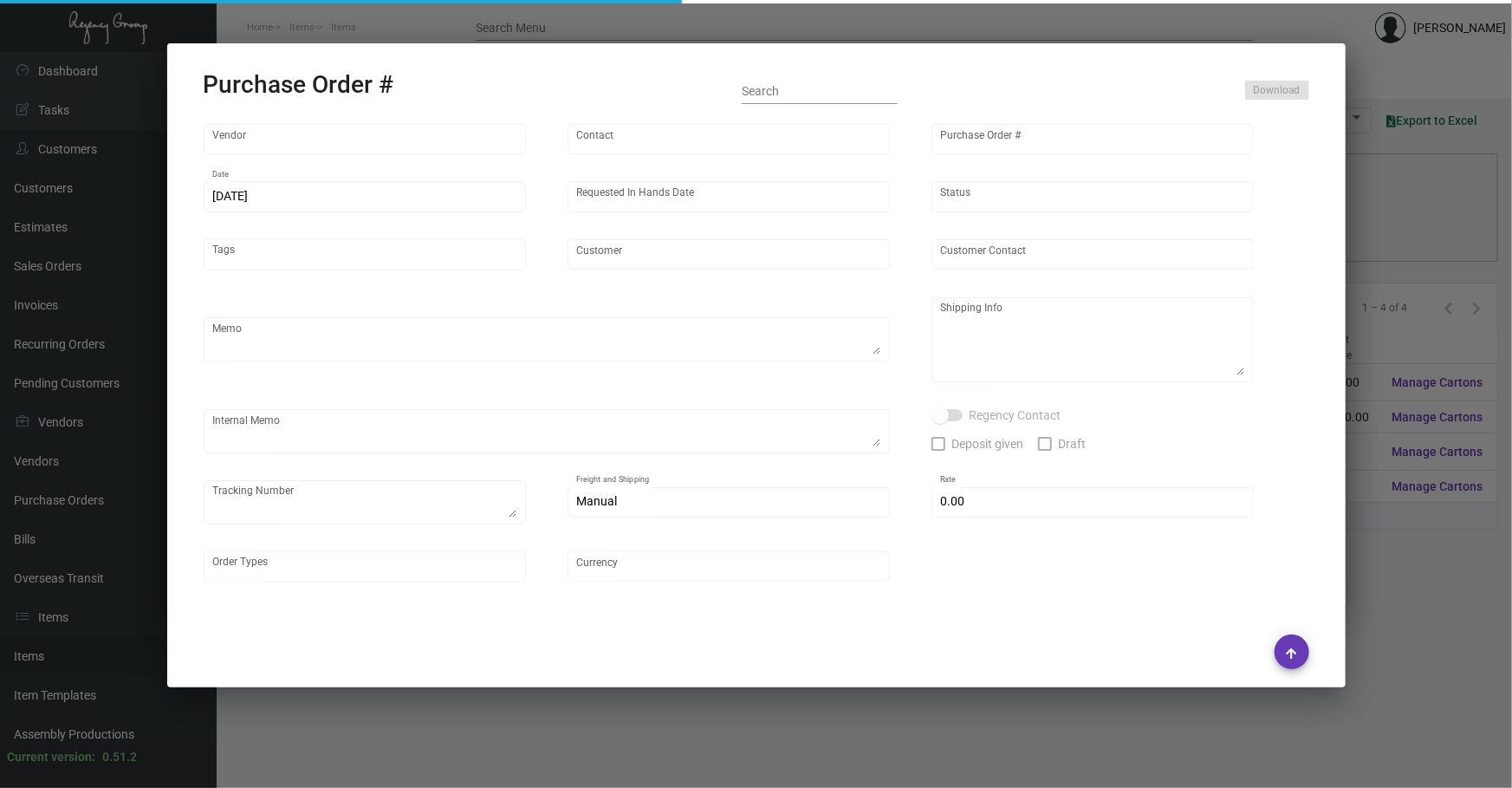
type input "Newbury [GEOGRAPHIC_DATA]"
type textarea "Please confirm freight costs before shipping."
type textarea "[PERSON_NAME] Regency Group NJ [STREET_ADDRESS]"
type textarea "1/12 3 PALLETS, FF/ABF, 089974302, $745.00"
checkbox input "true"
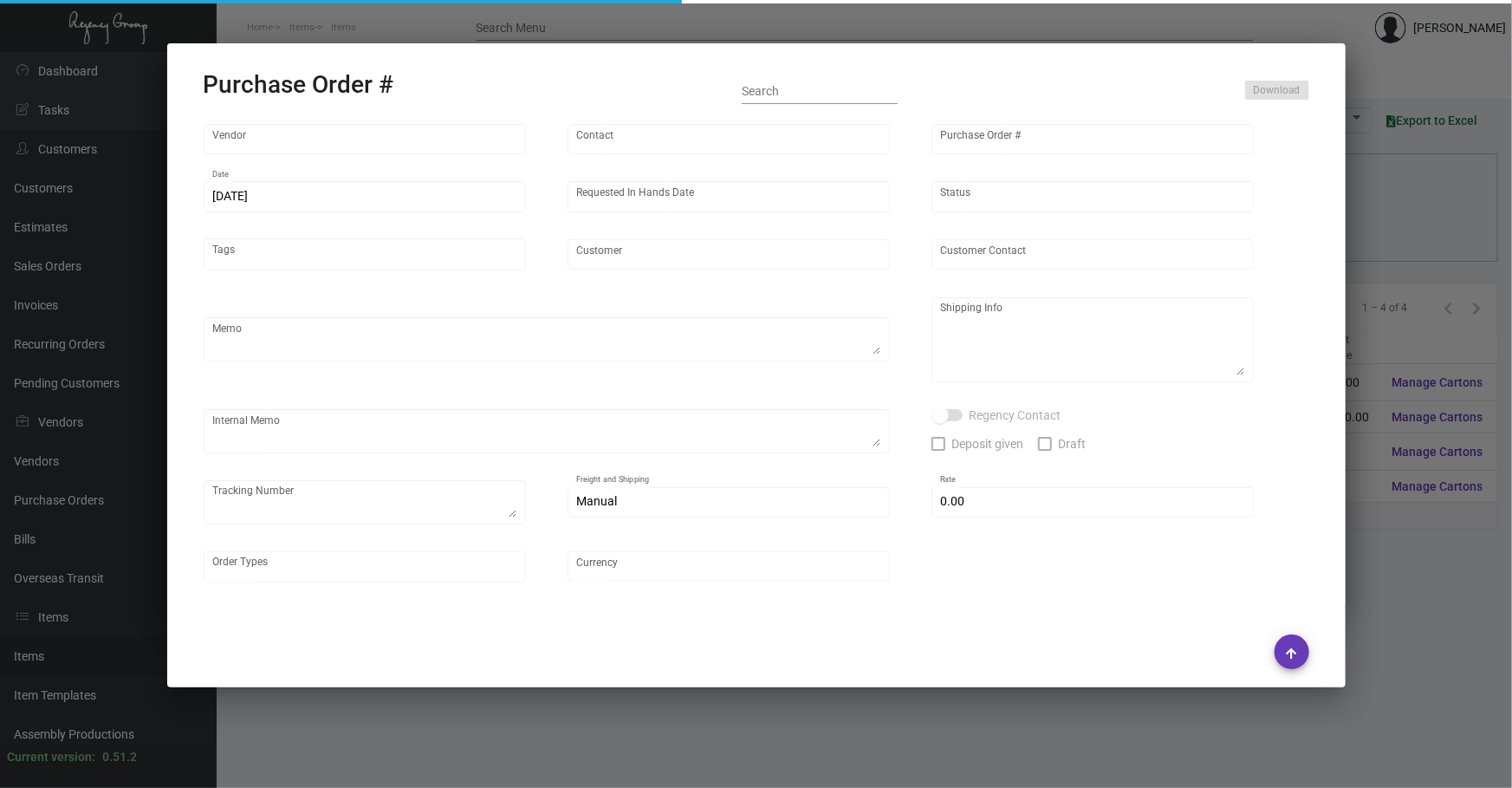
type input "$ 0.00"
type input "United States Dollar $"
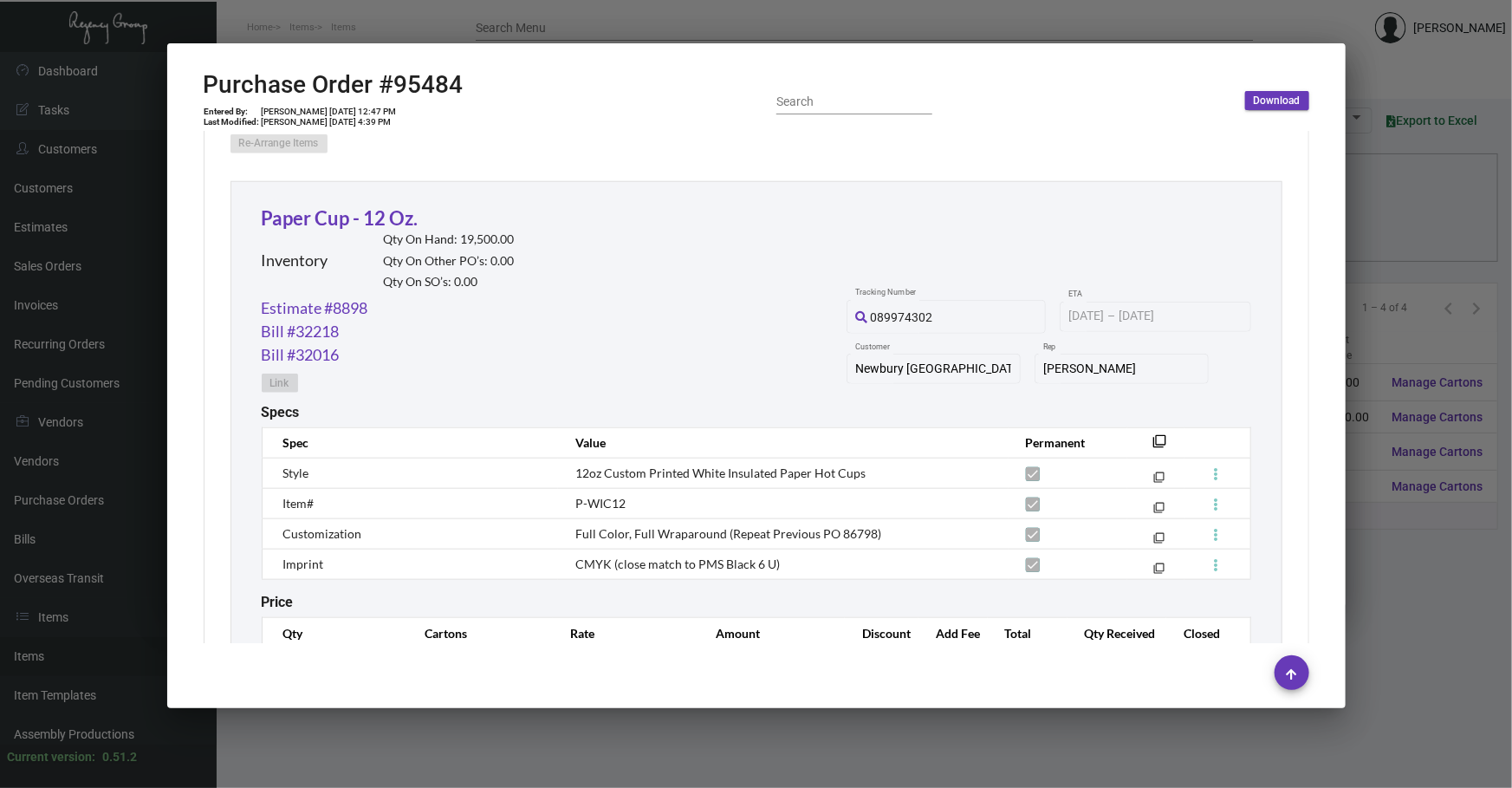
scroll to position [945, 0]
